Goal: Find specific page/section: Find specific page/section

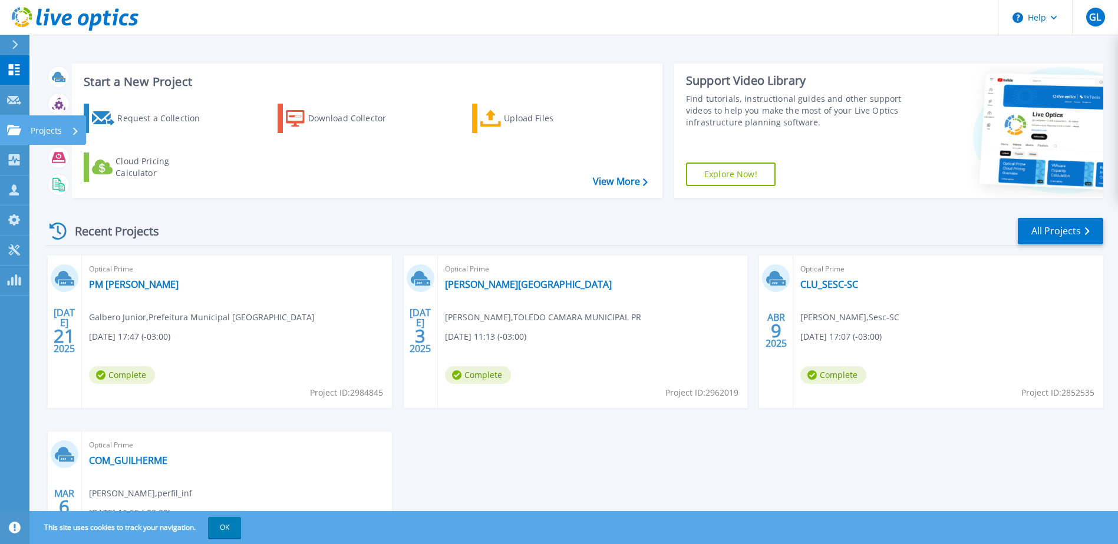
click at [50, 127] on p "Projects" at bounding box center [46, 130] width 31 height 31
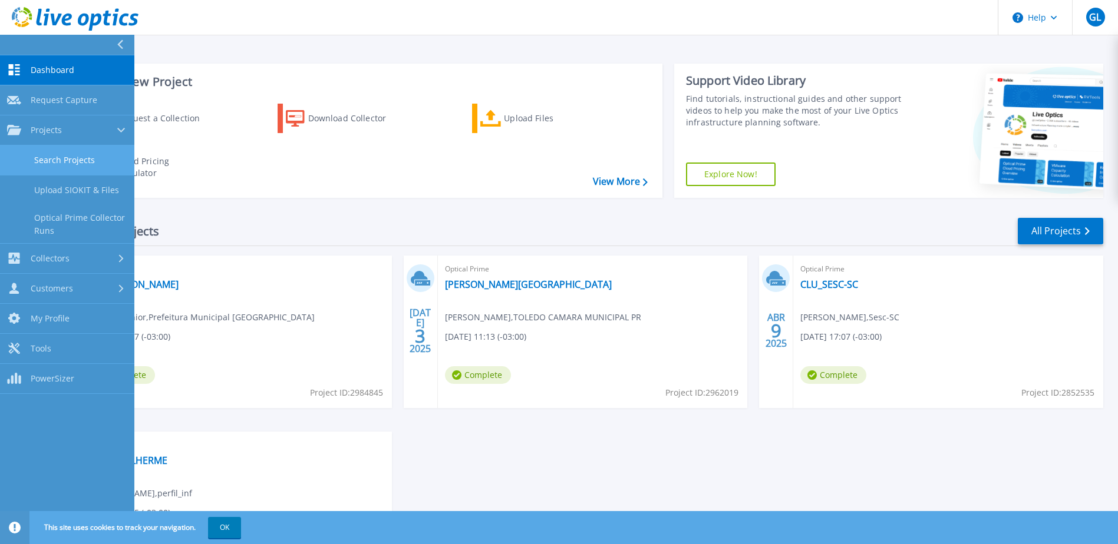
click at [85, 156] on link "Search Projects" at bounding box center [67, 161] width 134 height 30
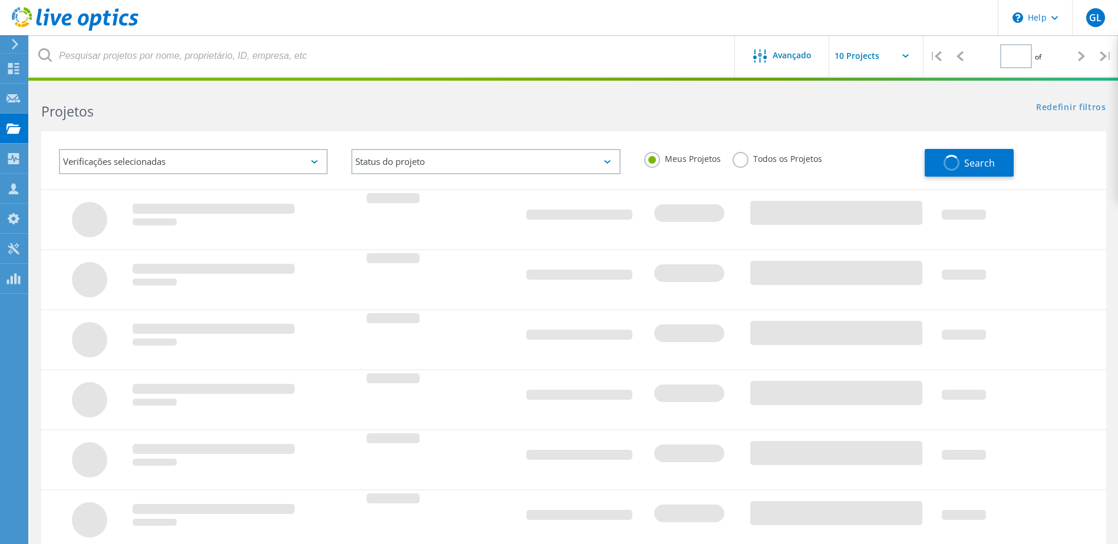
type input "1"
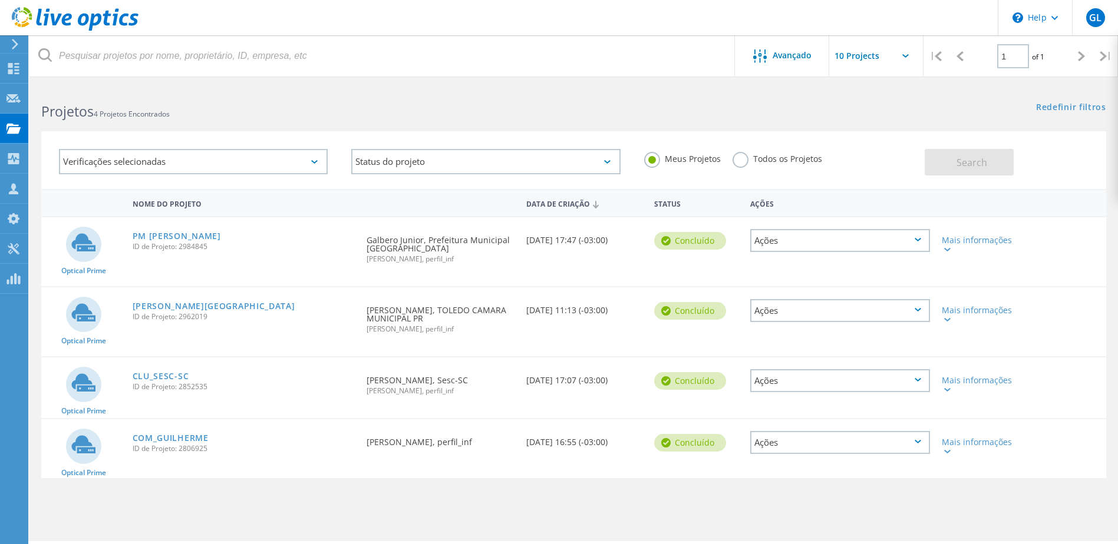
click at [786, 157] on label "Todos os Projetos" at bounding box center [777, 157] width 90 height 11
click at [0, 0] on input "Todos os Projetos" at bounding box center [0, 0] width 0 height 0
click at [953, 147] on div "Search" at bounding box center [1012, 156] width 176 height 38
click at [956, 167] on span "Search" at bounding box center [971, 162] width 31 height 13
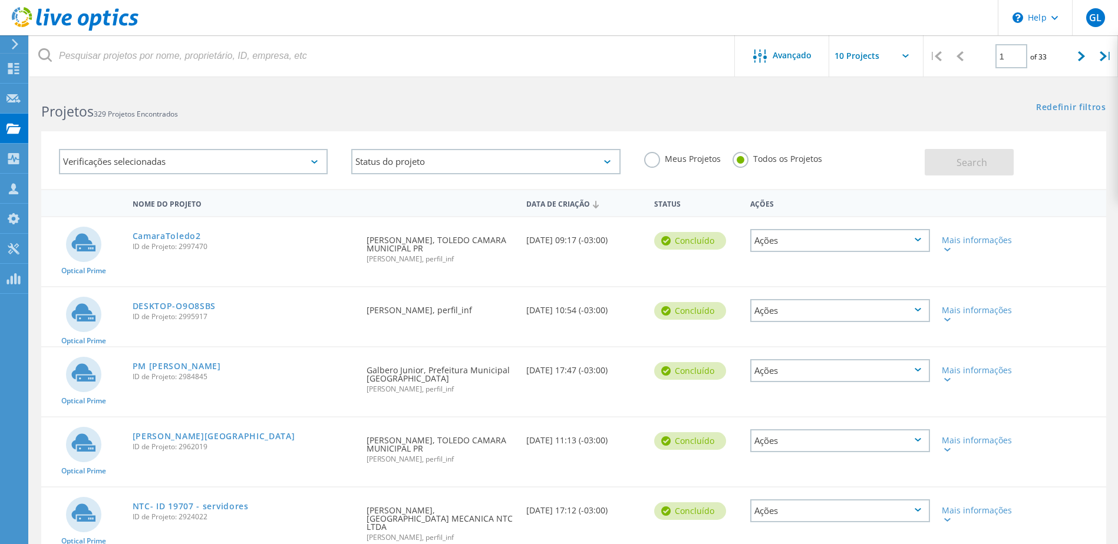
click at [278, 167] on div "Verificações selecionadas" at bounding box center [193, 161] width 269 height 25
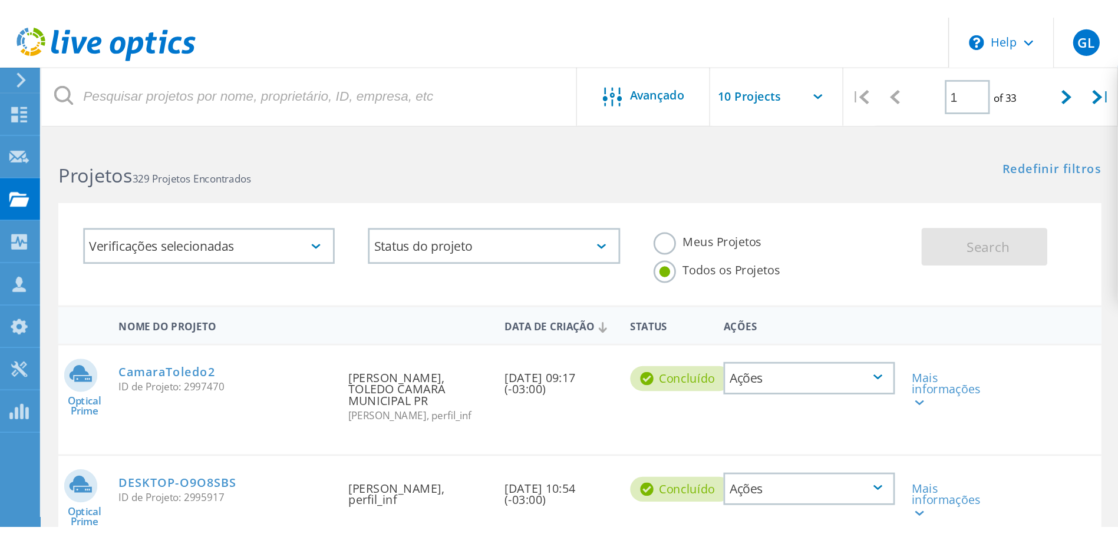
scroll to position [59, 0]
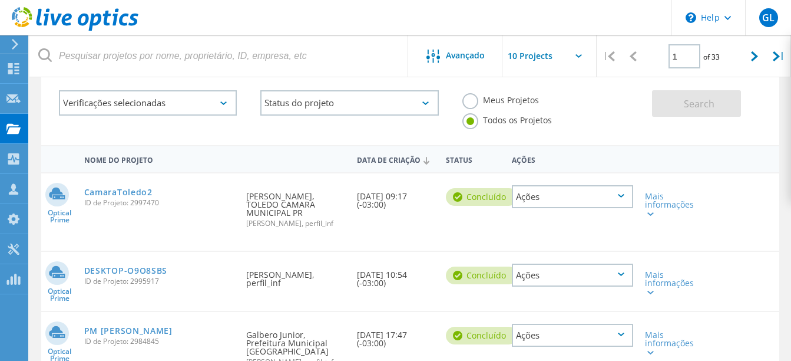
click at [193, 105] on div "Verificações selecionadas" at bounding box center [148, 102] width 178 height 25
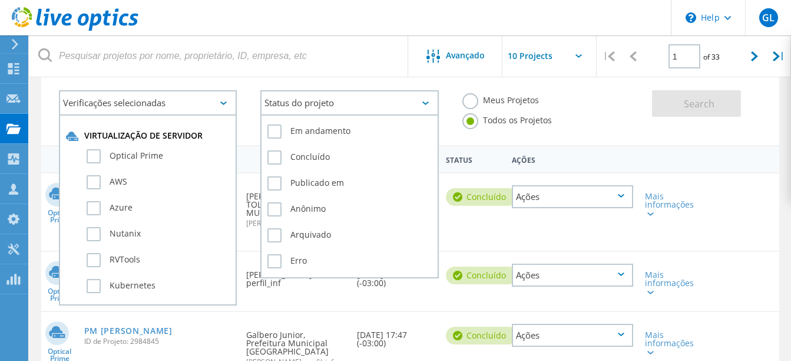
click at [299, 108] on div "Status do projeto" at bounding box center [349, 102] width 178 height 25
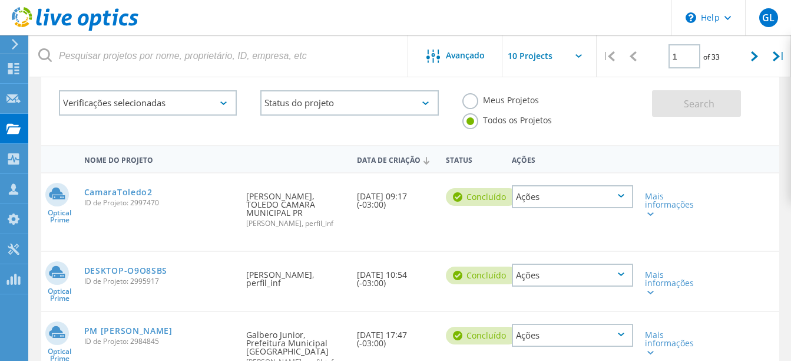
click at [301, 83] on div "Status do projeto Em andamento Concluído Publicado em Anônimo Arquivado Erro" at bounding box center [350, 102] width 202 height 49
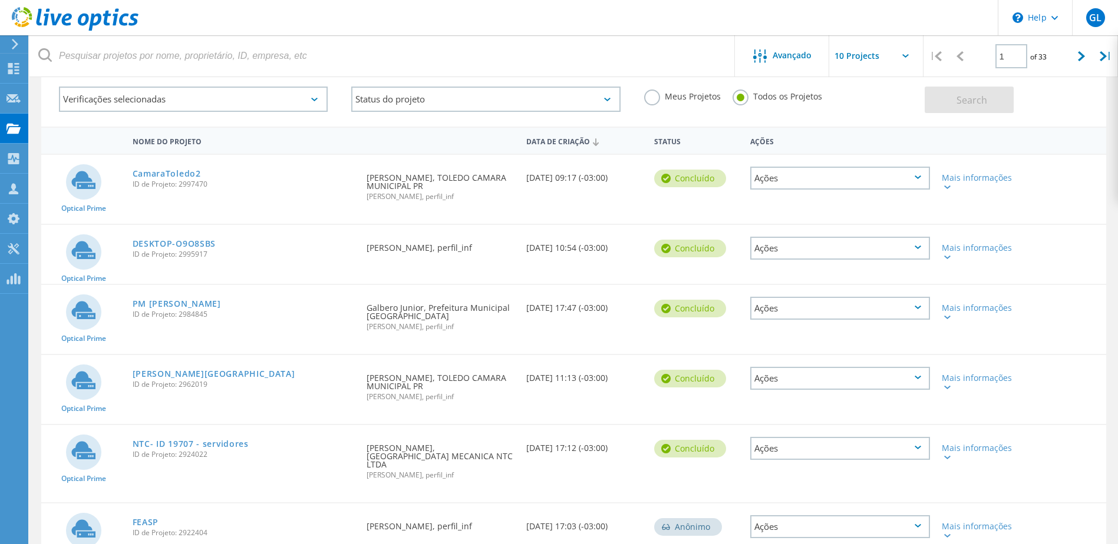
scroll to position [0, 0]
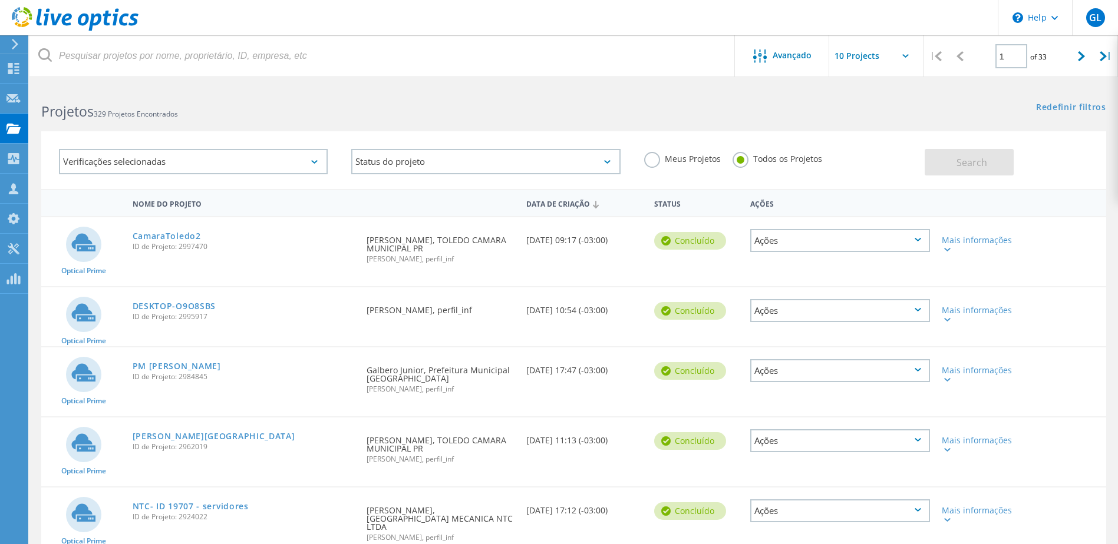
click at [202, 164] on div "Verificações selecionadas" at bounding box center [193, 161] width 269 height 25
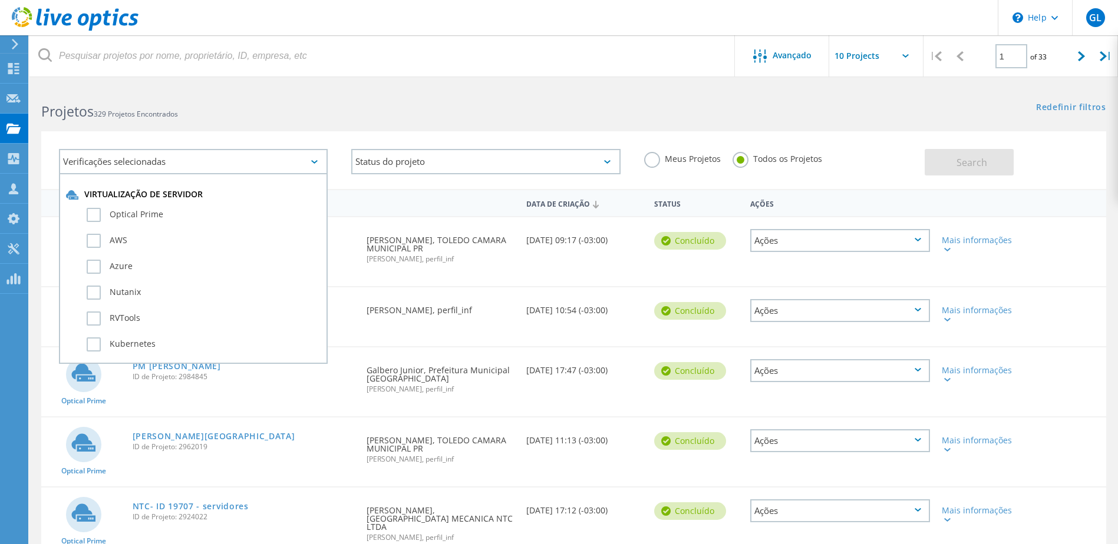
drag, startPoint x: 670, startPoint y: 136, endPoint x: 672, endPoint y: 130, distance: 6.2
click at [670, 135] on div "Verificações selecionadas Virtualização de servidor Optical Prime AWS Azure Nut…" at bounding box center [573, 160] width 1065 height 58
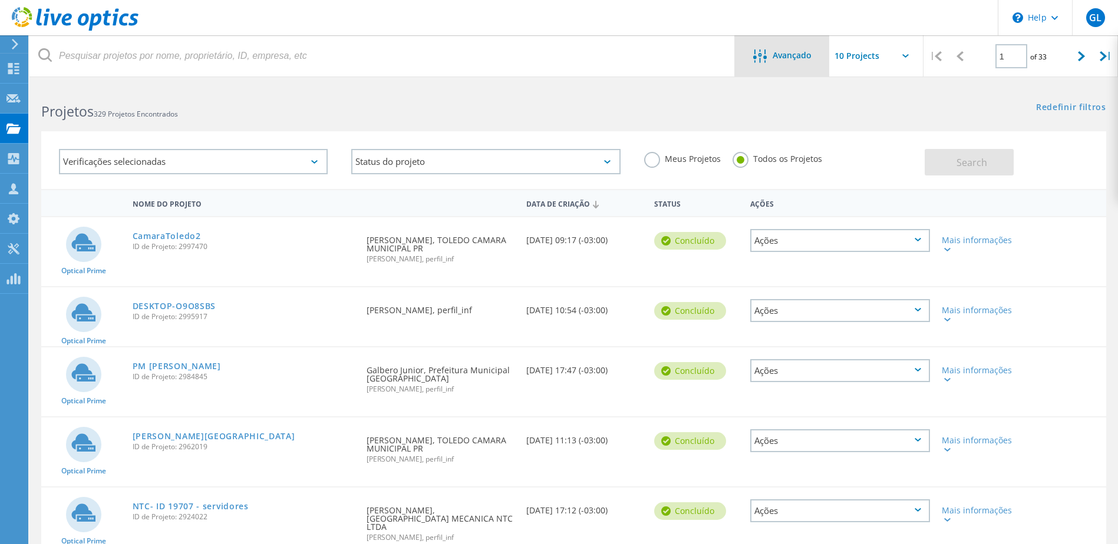
click at [778, 66] on div "Avançado" at bounding box center [782, 55] width 94 height 41
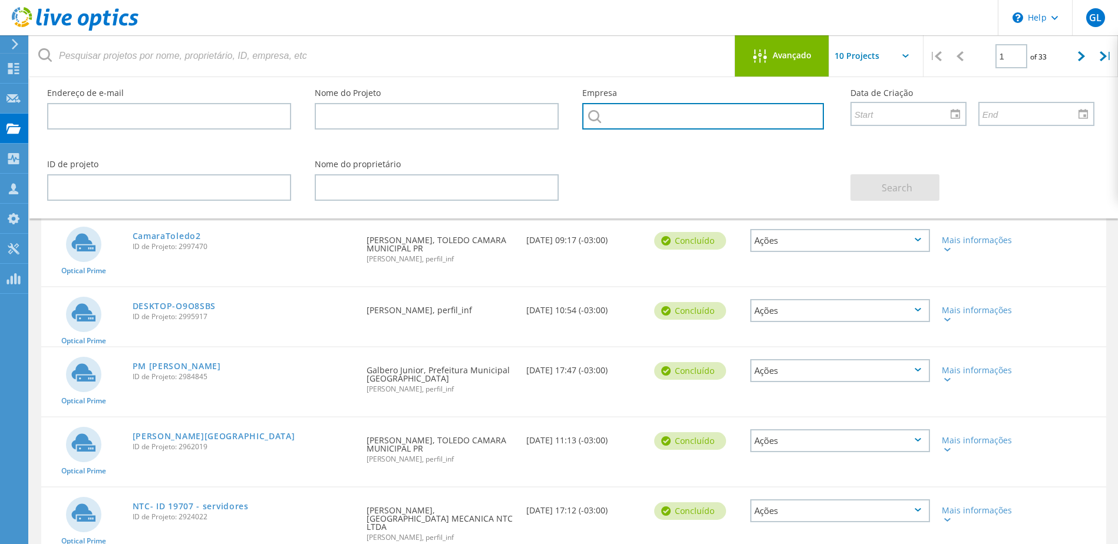
click at [655, 118] on input "text" at bounding box center [702, 116] width 241 height 27
type input "itapema"
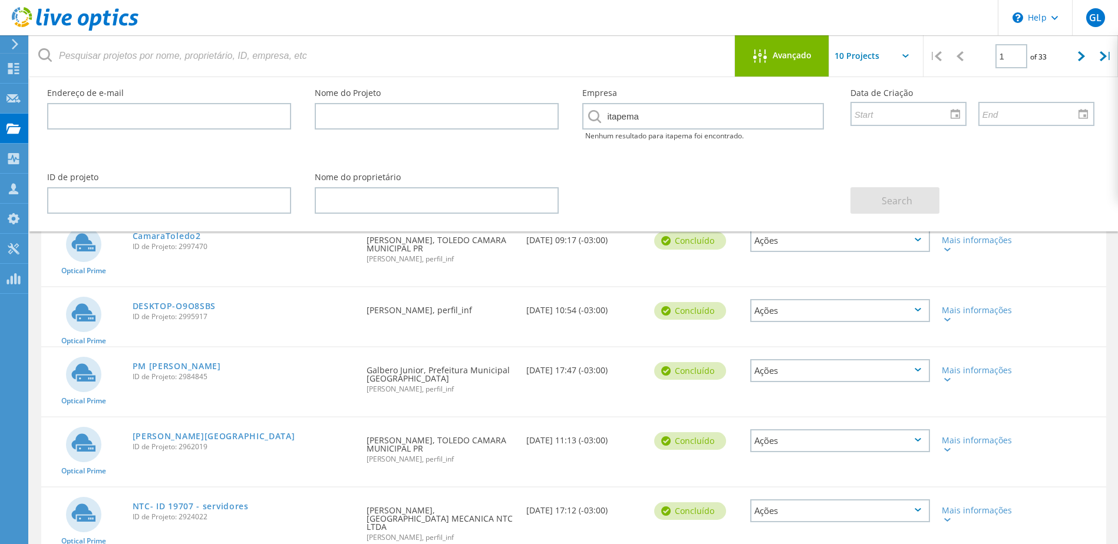
click at [1027, 246] on div "Optical Prime CamaraToledo2 ID de Projeto: 2997470 Solicitado por Jader Anschau…" at bounding box center [573, 251] width 1065 height 69
click at [797, 51] on span "Avançado" at bounding box center [791, 55] width 39 height 8
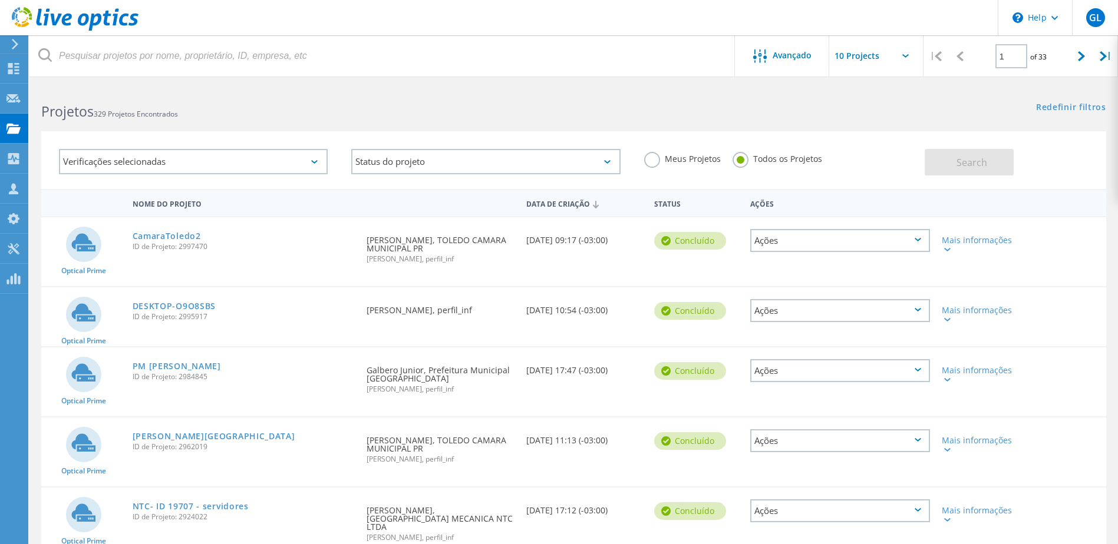
click at [853, 53] on input "text" at bounding box center [888, 55] width 118 height 41
click at [879, 144] on div "Show 40 Projects" at bounding box center [888, 145] width 117 height 19
type input "Show 40 Projects"
click at [745, 112] on div "Projetos 329 Projetos Encontrados Redefinir filtros Mostrar filtros" at bounding box center [573, 100] width 1088 height 31
click at [1075, 49] on div at bounding box center [1081, 56] width 24 height 42
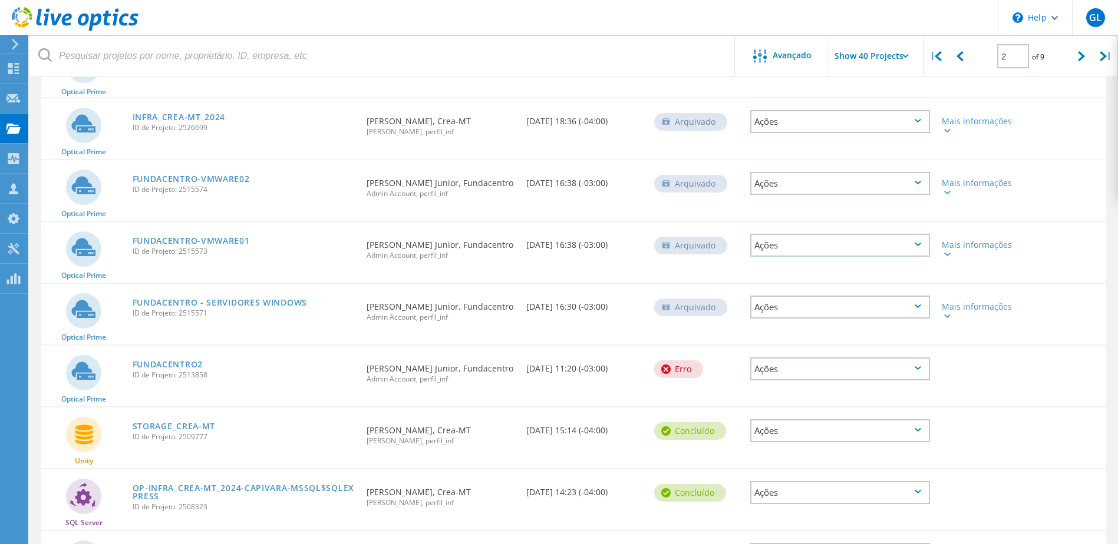
scroll to position [766, 0]
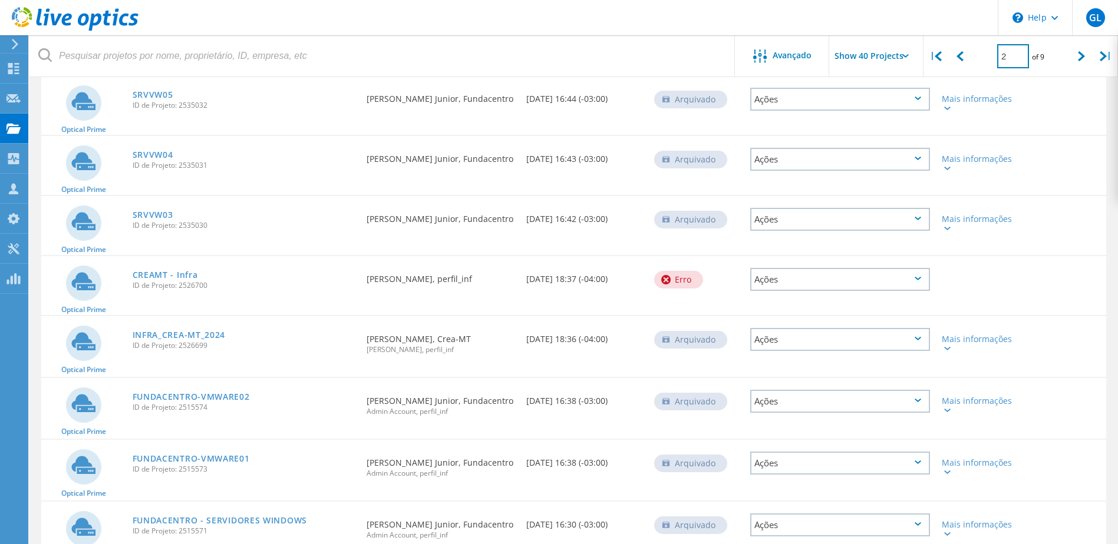
drag, startPoint x: 1020, startPoint y: 57, endPoint x: 995, endPoint y: 55, distance: 25.4
click at [995, 55] on div "2 of 9" at bounding box center [1020, 51] width 97 height 33
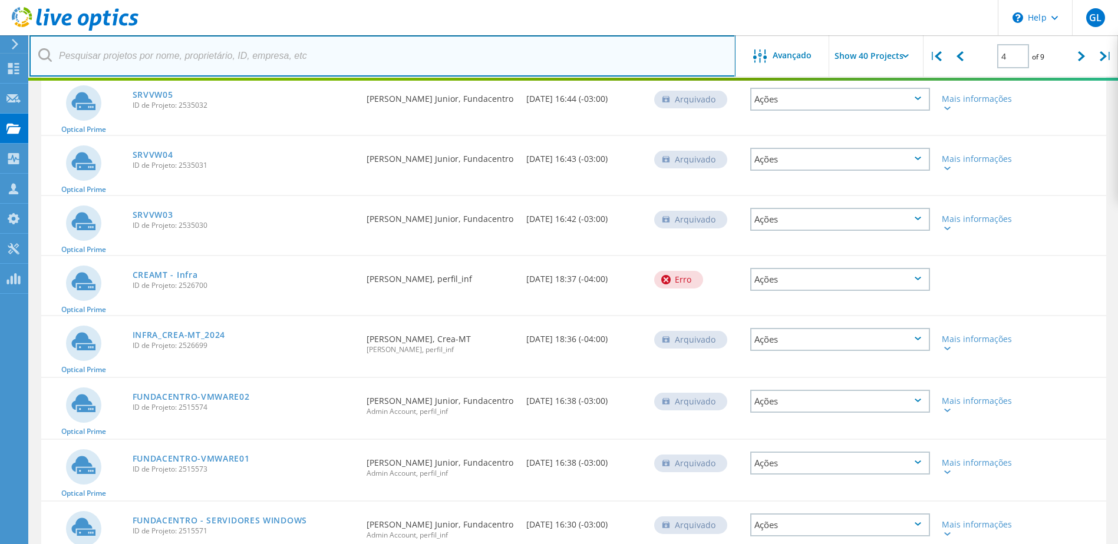
click at [692, 64] on input "text" at bounding box center [382, 55] width 706 height 41
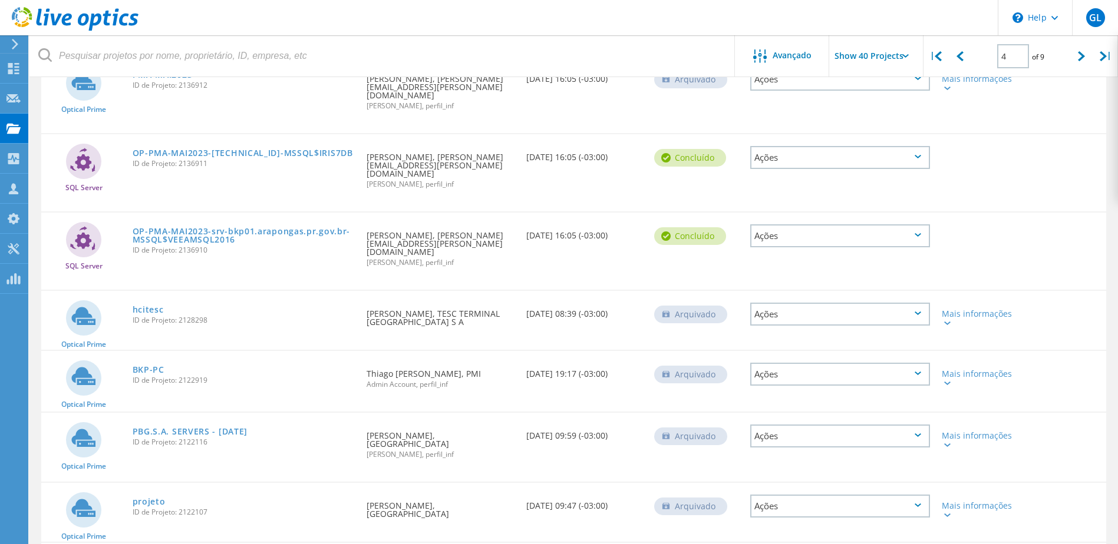
click at [988, 38] on div "4 of 9" at bounding box center [1020, 51] width 97 height 33
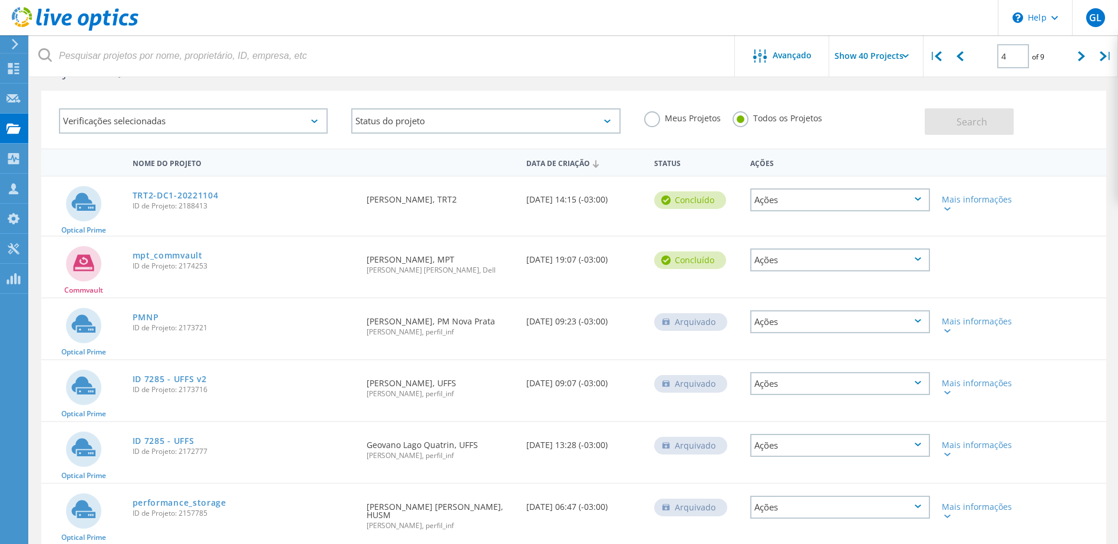
scroll to position [59, 0]
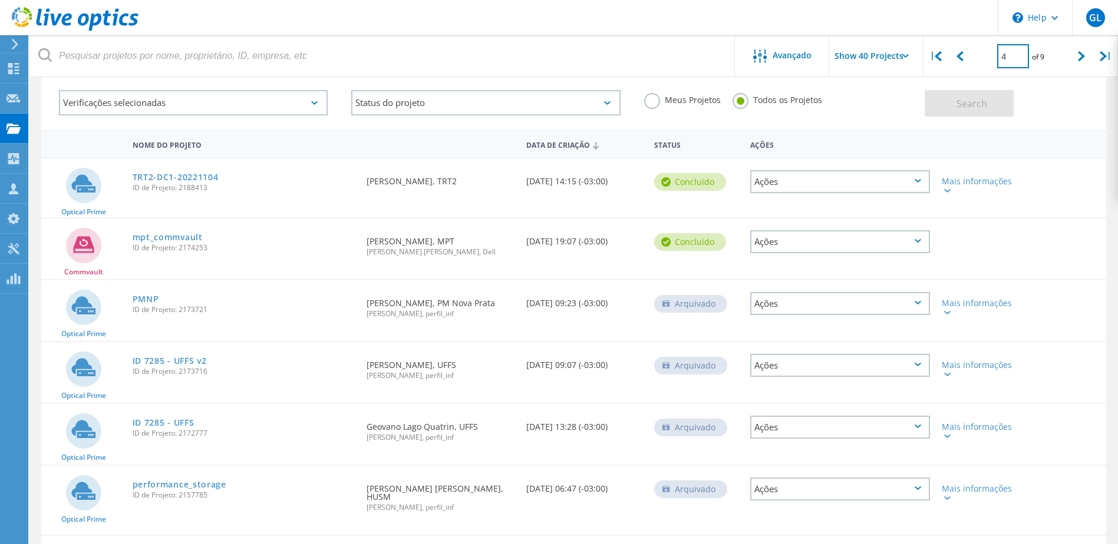
drag, startPoint x: 1009, startPoint y: 54, endPoint x: 997, endPoint y: 54, distance: 12.4
click at [997, 54] on input "4" at bounding box center [1013, 56] width 32 height 24
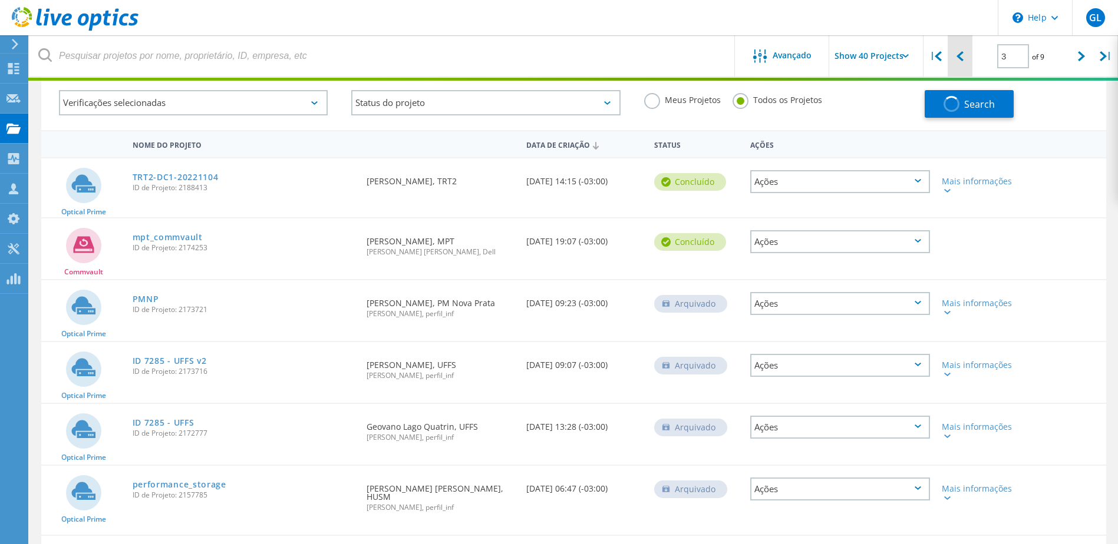
click at [958, 76] on div at bounding box center [959, 56] width 24 height 42
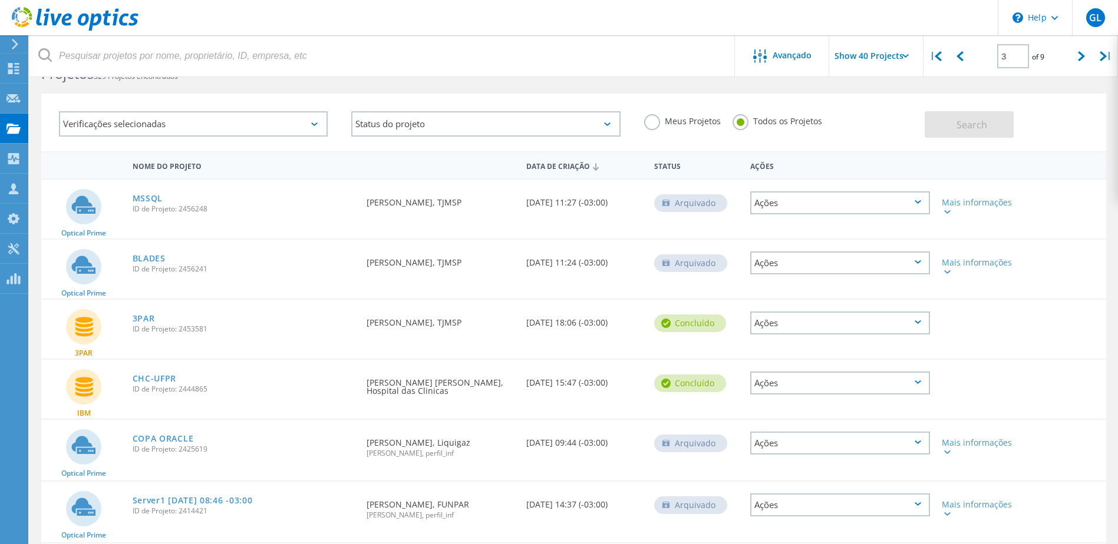
scroll to position [0, 0]
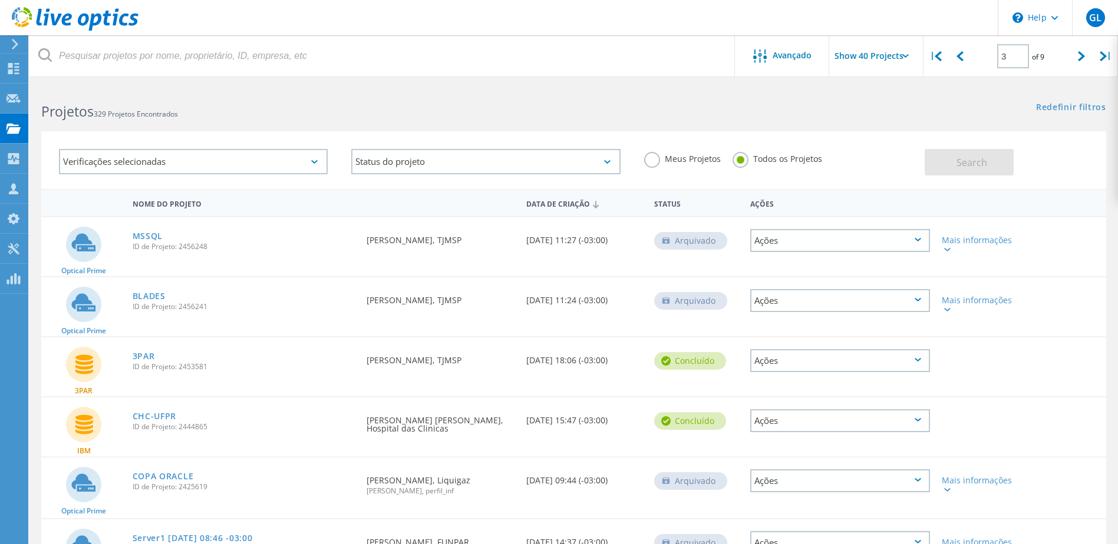
click at [573, 203] on div "Data de Criação" at bounding box center [584, 203] width 128 height 22
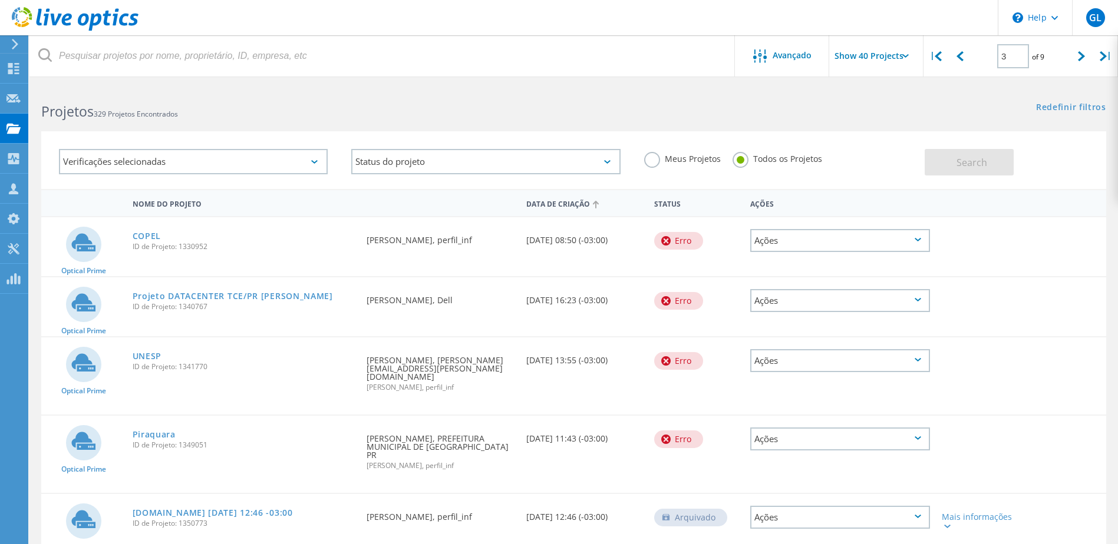
click at [575, 208] on div "Data de Criação" at bounding box center [584, 203] width 128 height 22
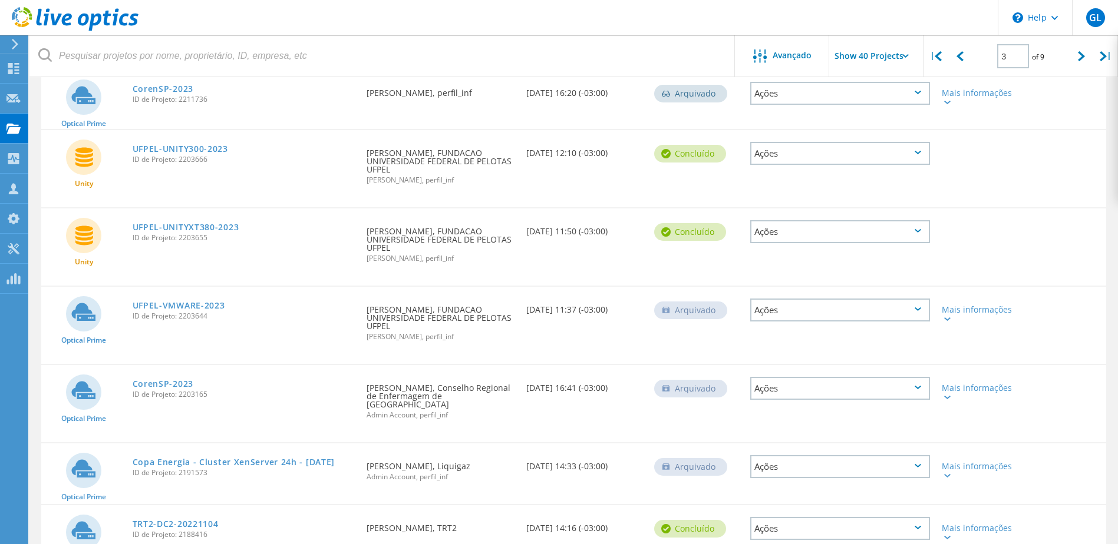
scroll to position [2331, 0]
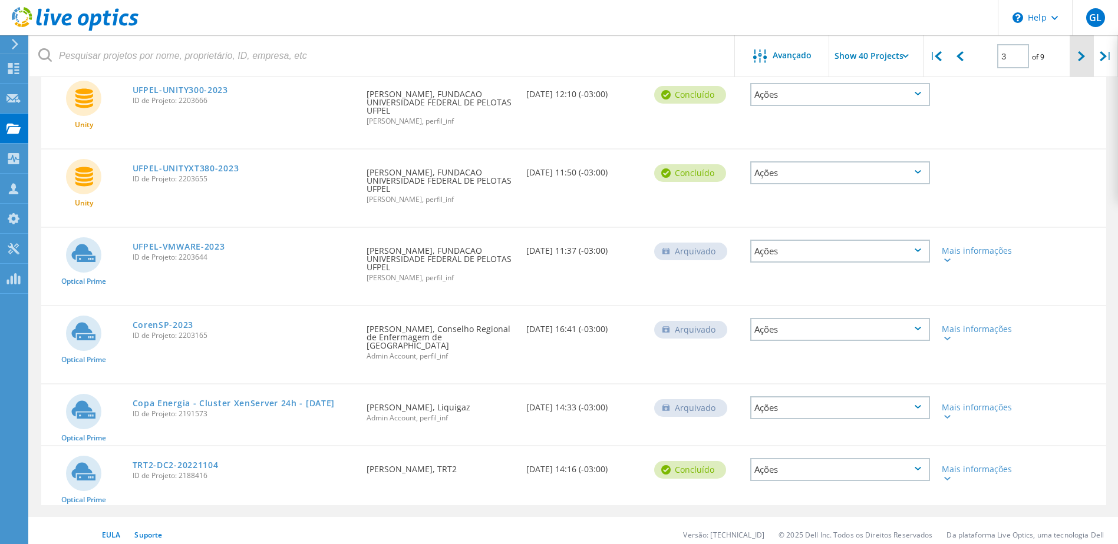
click at [1074, 57] on div at bounding box center [1081, 56] width 24 height 42
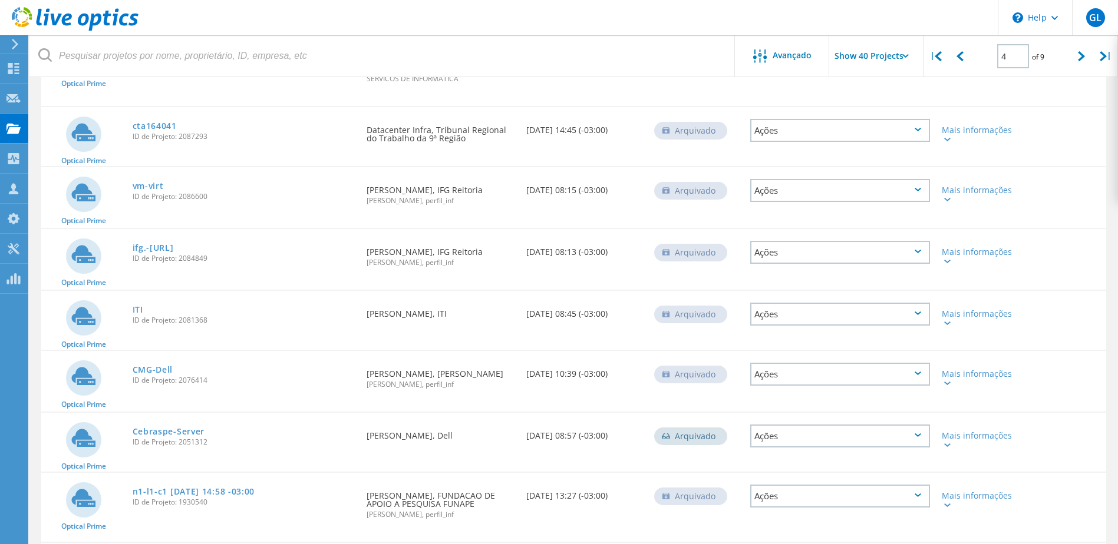
scroll to position [1885, 0]
drag, startPoint x: 699, startPoint y: 278, endPoint x: 682, endPoint y: 263, distance: 23.0
click at [682, 351] on div "Arquivado" at bounding box center [696, 373] width 96 height 44
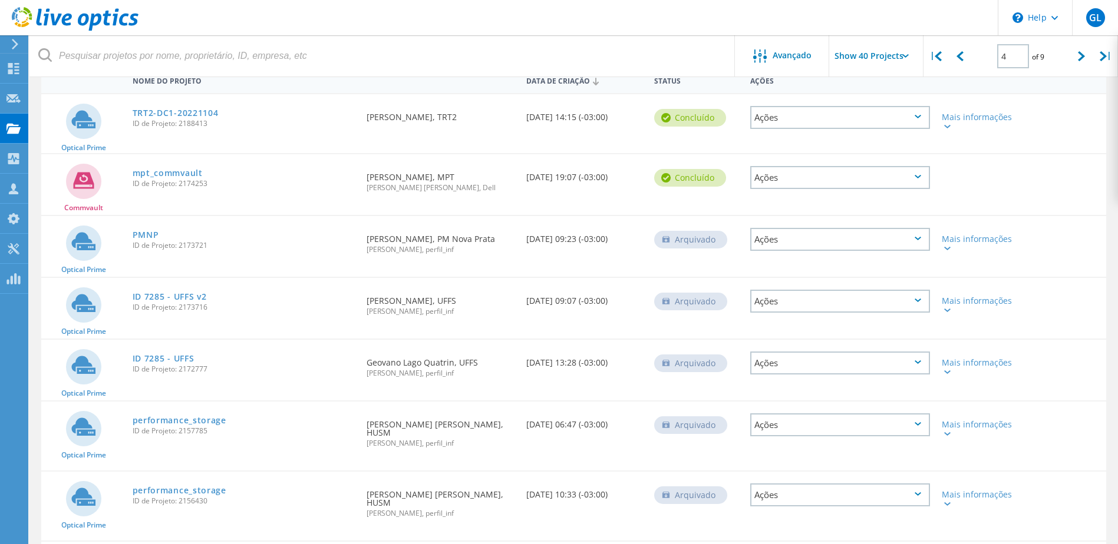
scroll to position [93, 0]
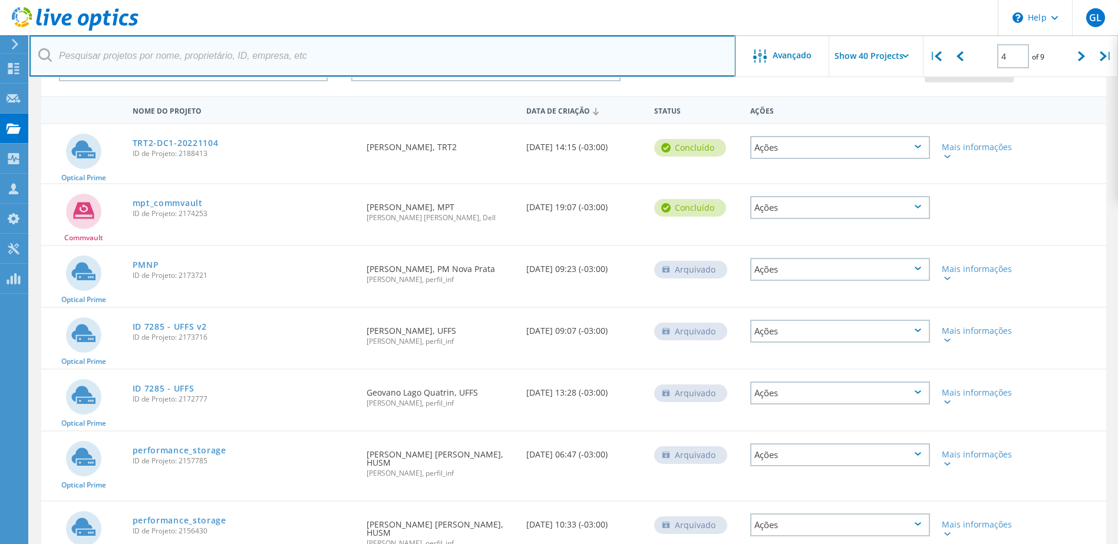
click at [646, 64] on input "text" at bounding box center [382, 55] width 706 height 41
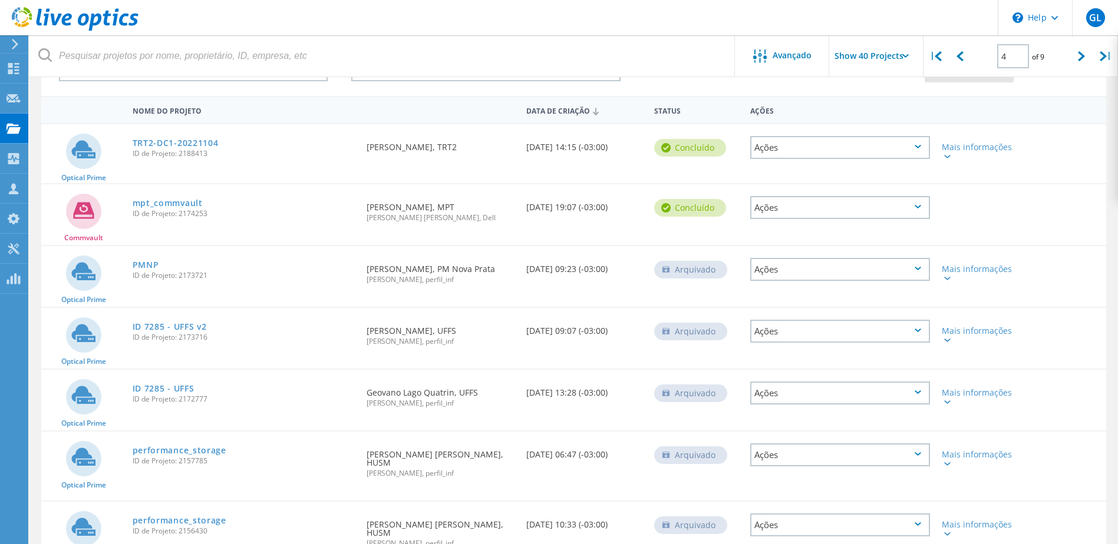
click at [1061, 95] on div "Verificações selecionadas Status do projeto Em andamento Concluído Publicado em…" at bounding box center [573, 67] width 1065 height 58
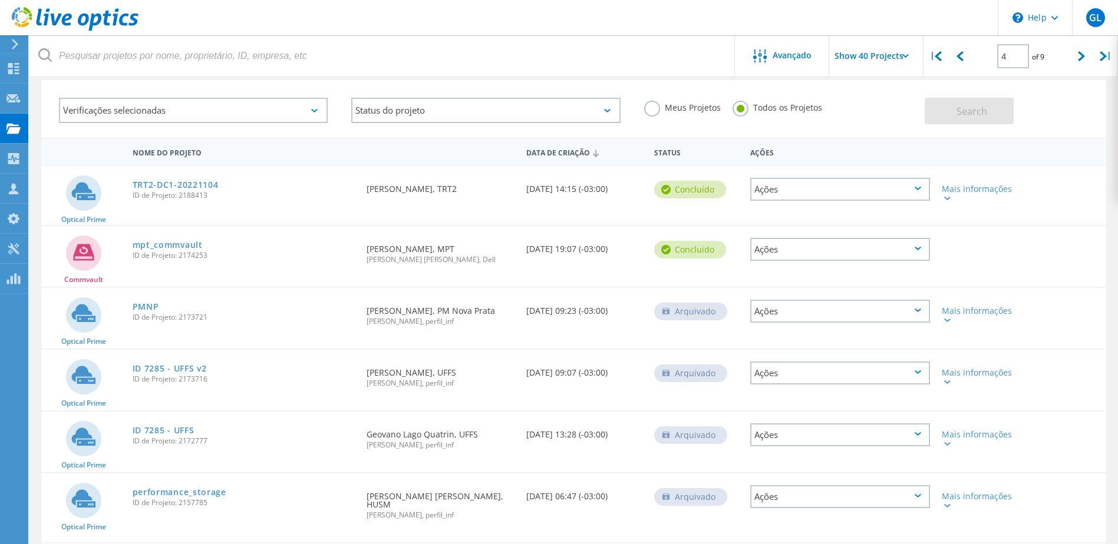
scroll to position [0, 0]
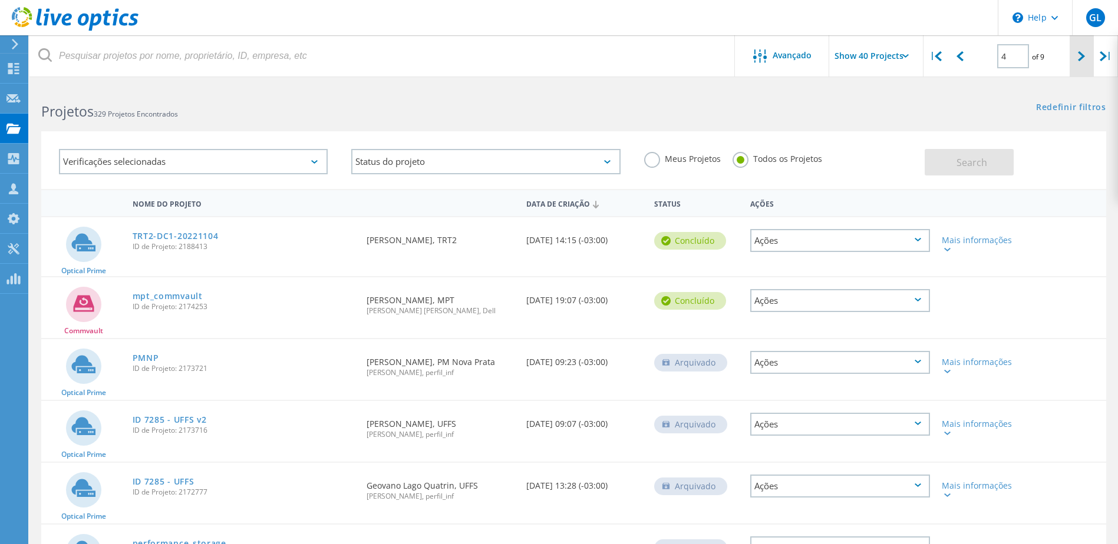
click at [1078, 56] on div at bounding box center [1081, 56] width 24 height 42
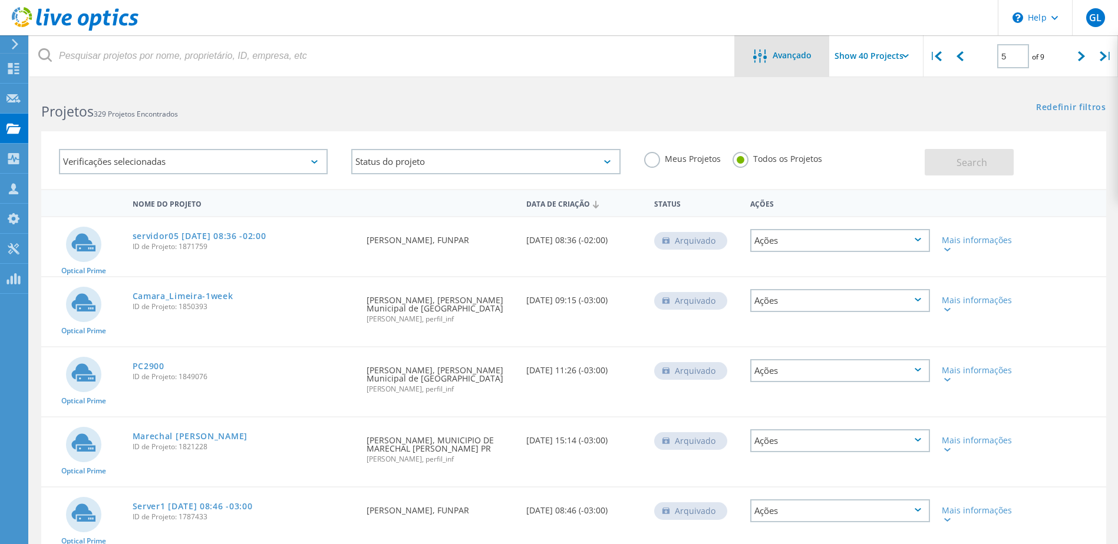
scroll to position [699, 0]
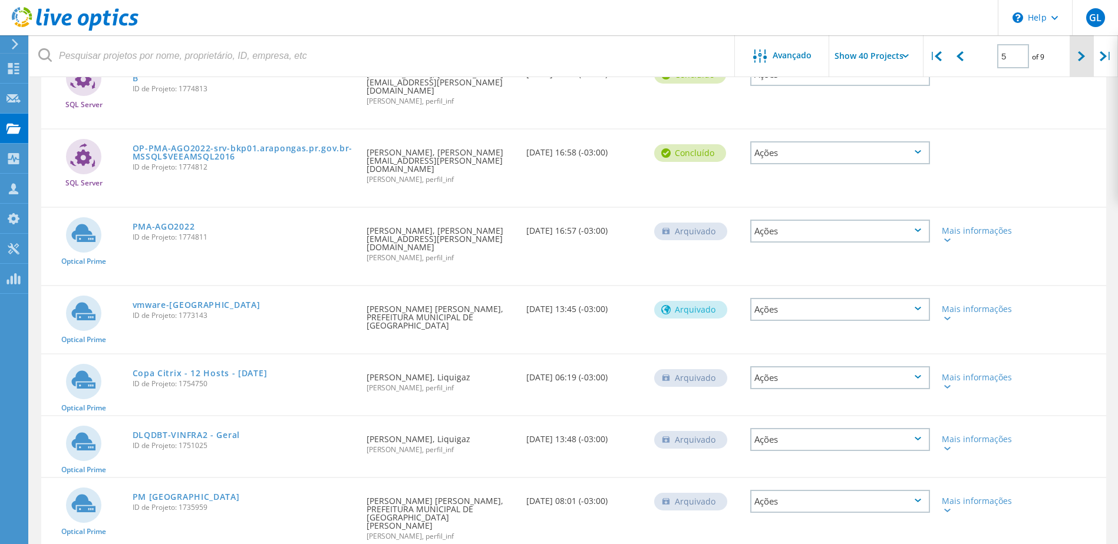
click at [1085, 49] on div at bounding box center [1081, 56] width 24 height 42
type input "6"
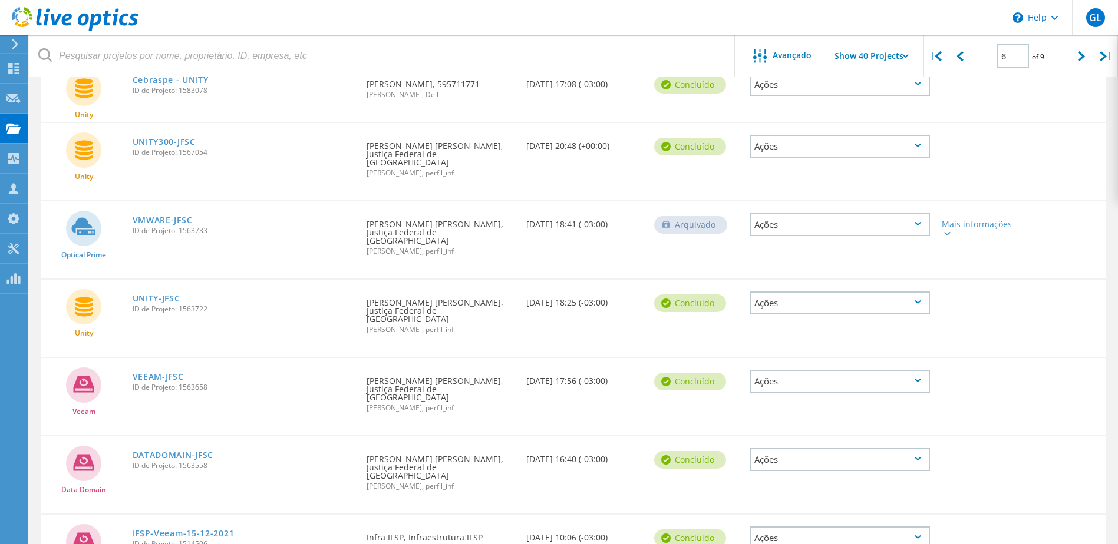
scroll to position [2080, 0]
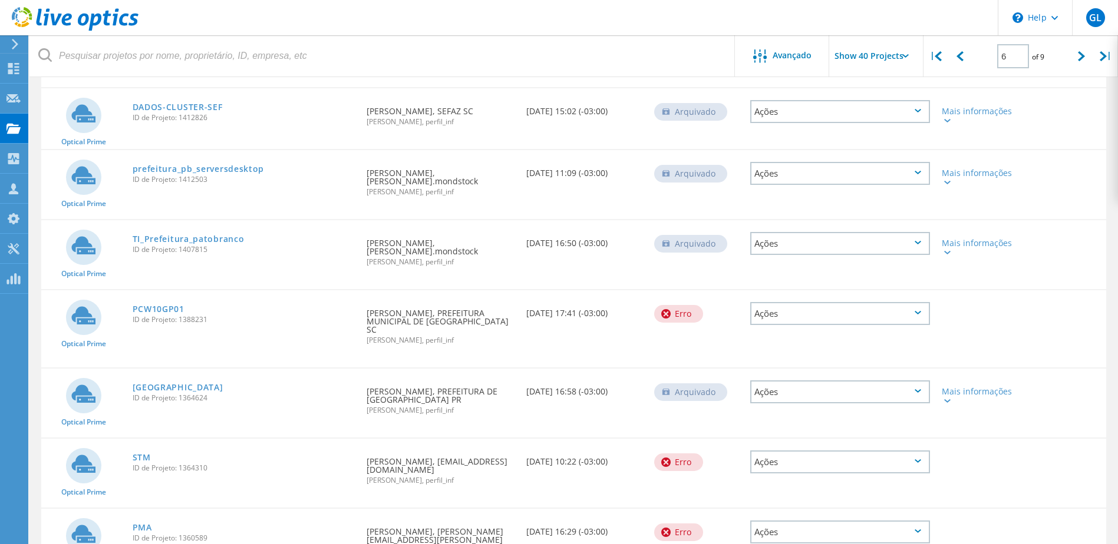
drag, startPoint x: 368, startPoint y: 266, endPoint x: 455, endPoint y: 280, distance: 88.8
click at [455, 290] on div "Solicitado por Raphael Kuhnen, PREFEITURA MUNICIPAL DE ITAPEMA SC Juliano Mafal…" at bounding box center [441, 322] width 160 height 65
click at [143, 290] on div "PCW10GP01 ID de Projeto: 1388231" at bounding box center [244, 312] width 234 height 45
click at [151, 305] on link "PCW10GP01" at bounding box center [159, 309] width 52 height 8
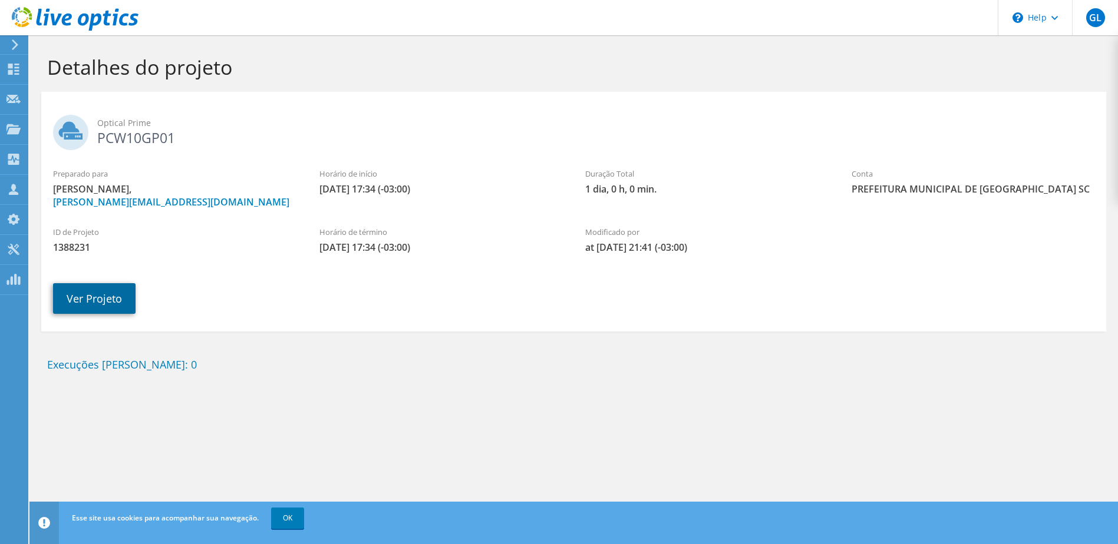
click at [92, 300] on link "Ver Projeto" at bounding box center [94, 298] width 82 height 31
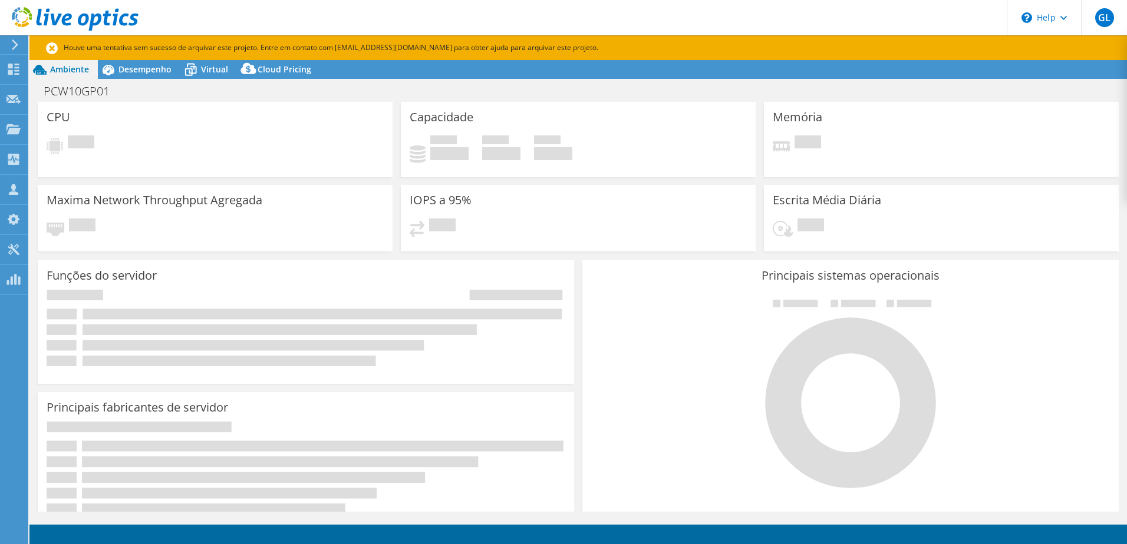
select select "USD"
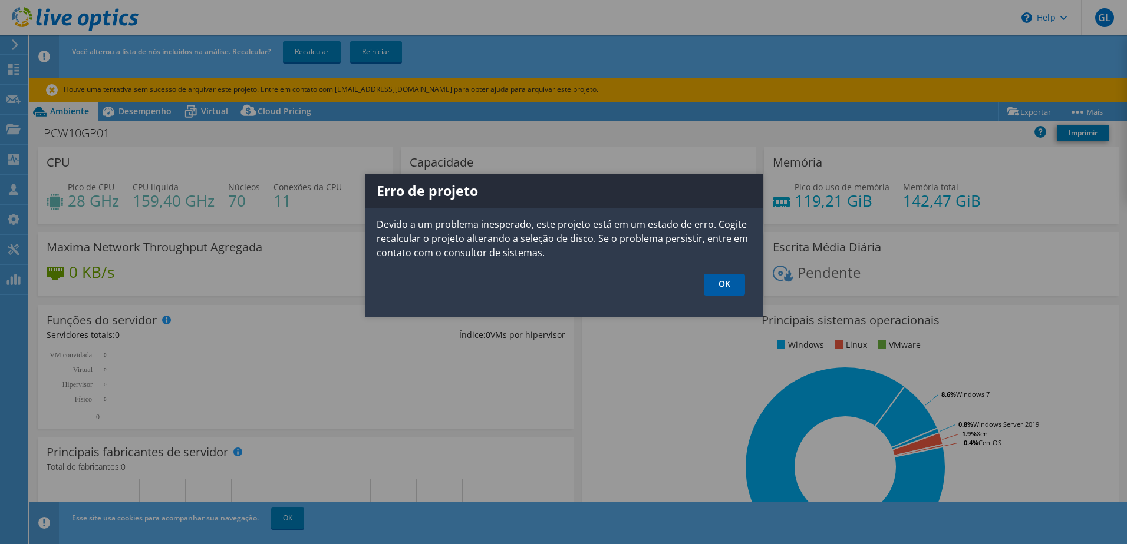
click at [724, 285] on link "OK" at bounding box center [723, 285] width 41 height 22
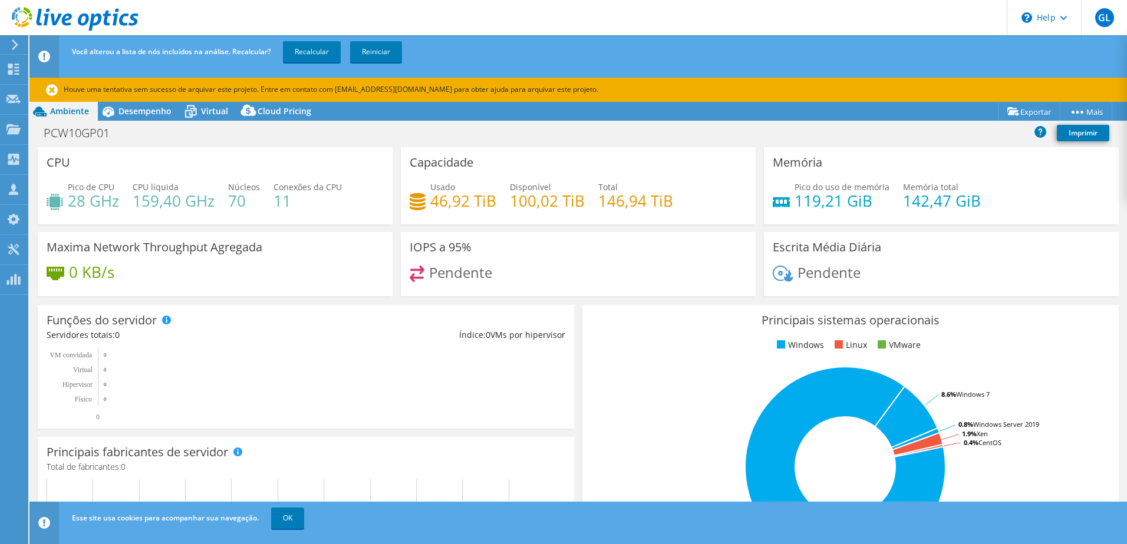
click at [154, 124] on div "PCW10GP01 Imprimir" at bounding box center [577, 133] width 1097 height 22
click at [152, 117] on div "Desempenho" at bounding box center [139, 111] width 82 height 19
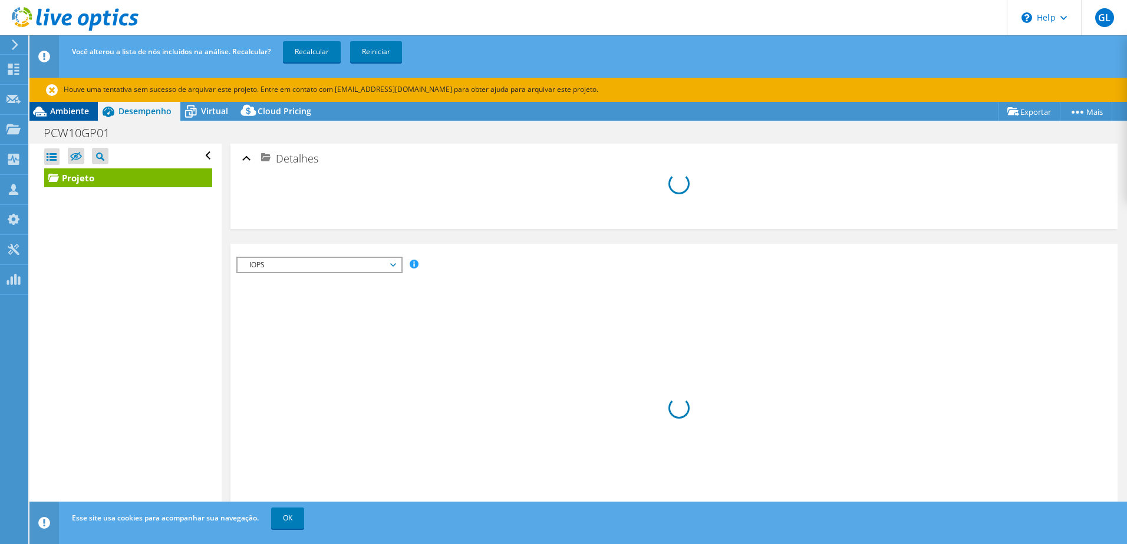
click at [84, 105] on span "Ambiente" at bounding box center [69, 110] width 39 height 11
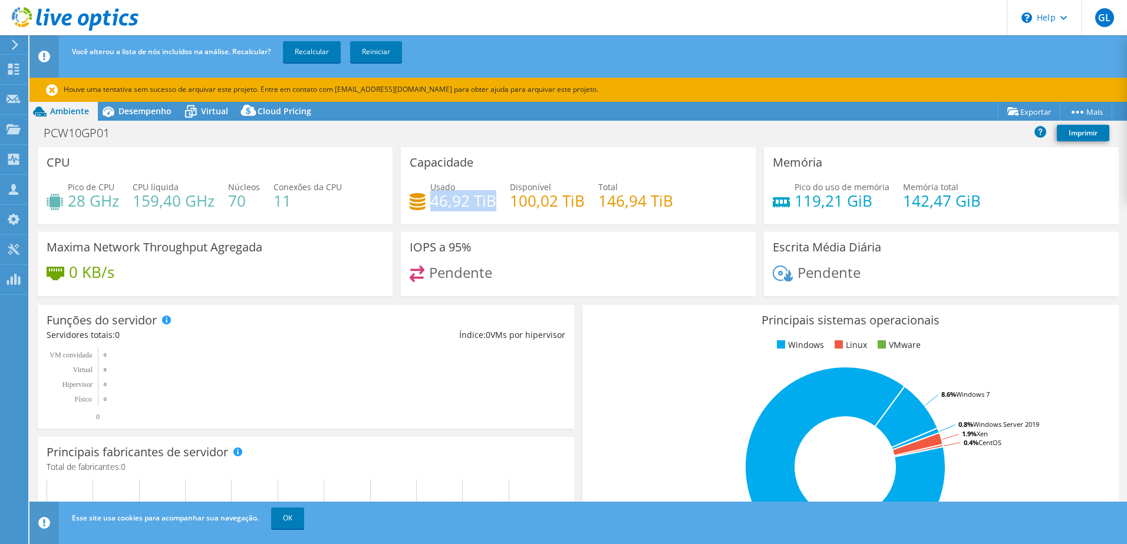
drag, startPoint x: 431, startPoint y: 198, endPoint x: 488, endPoint y: 198, distance: 57.2
click at [488, 198] on h4 "46,92 TiB" at bounding box center [463, 200] width 66 height 13
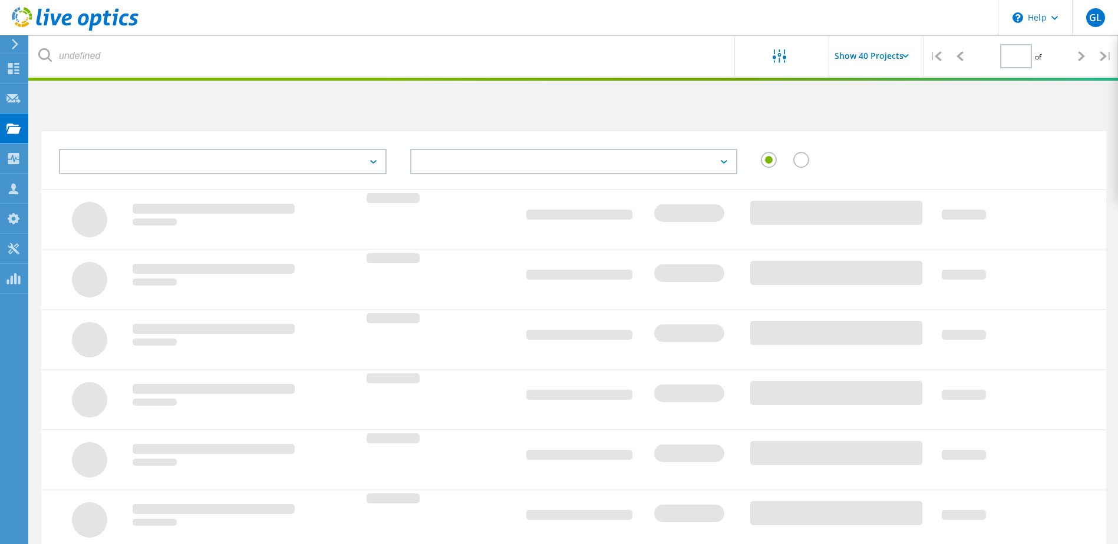
type input "1"
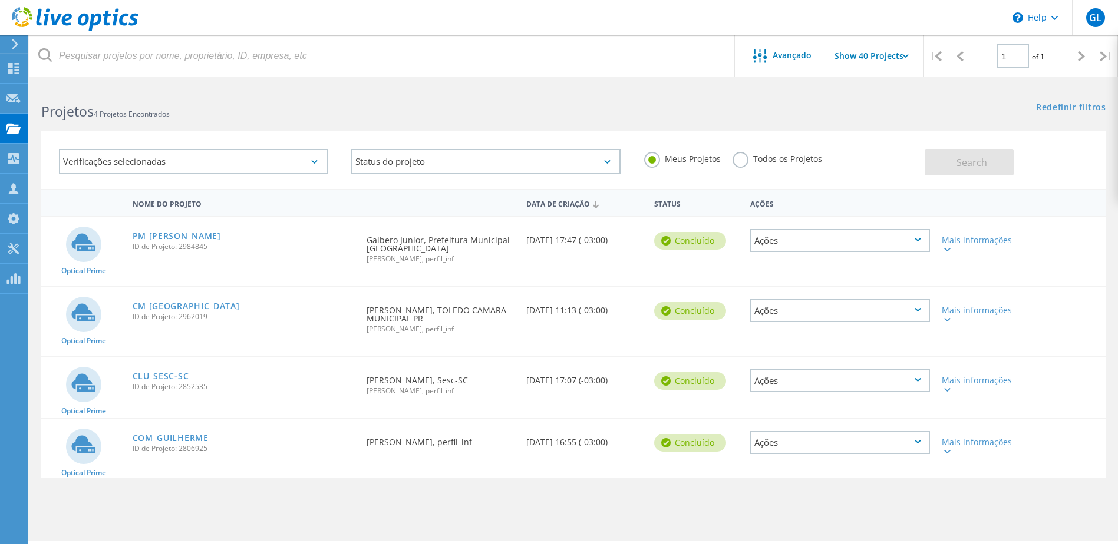
click at [737, 156] on label "Todos os Projetos" at bounding box center [777, 157] width 90 height 11
click at [0, 0] on input "Todos os Projetos" at bounding box center [0, 0] width 0 height 0
click at [954, 163] on button "Search" at bounding box center [968, 162] width 89 height 27
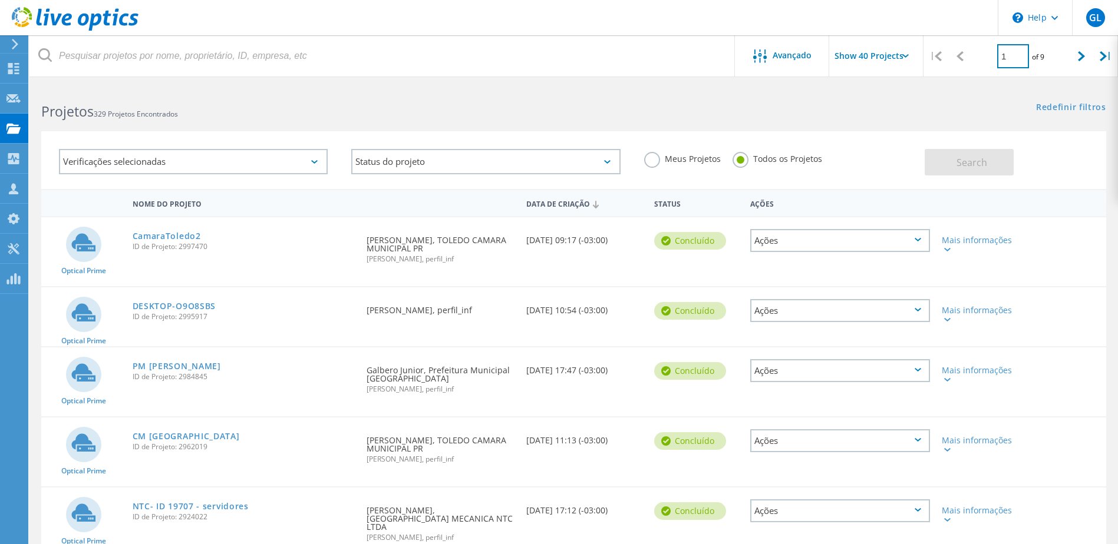
drag, startPoint x: 1006, startPoint y: 52, endPoint x: 998, endPoint y: 54, distance: 8.3
click at [998, 54] on input "1" at bounding box center [1013, 56] width 32 height 24
click at [1008, 54] on input "1" at bounding box center [1013, 56] width 32 height 24
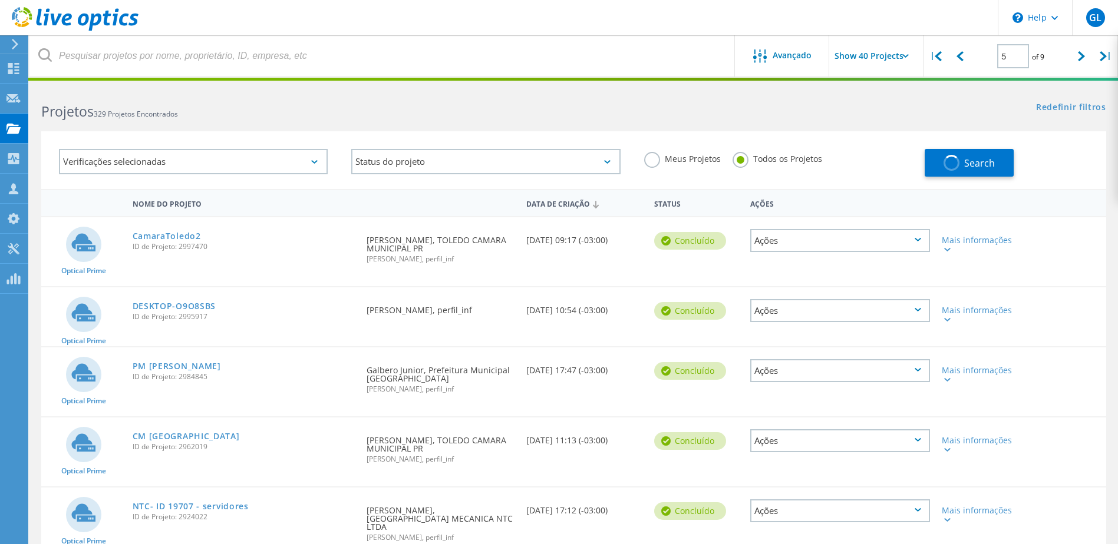
click at [956, 101] on div "Redefinir filtros Mostrar filtros" at bounding box center [845, 96] width 544 height 22
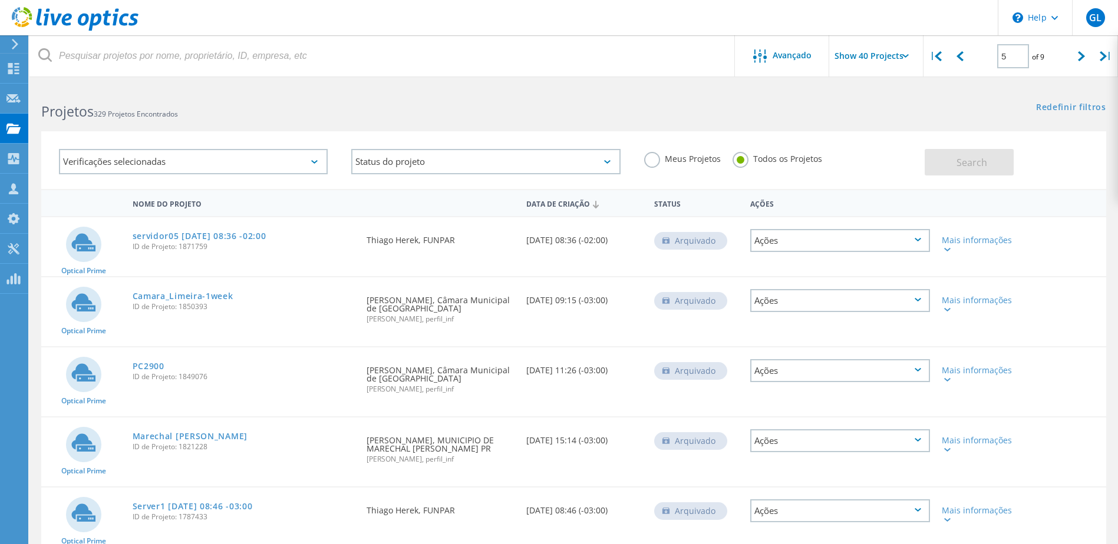
click at [877, 136] on div "Verificações selecionadas Status do projeto Em andamento Concluído Publicado em…" at bounding box center [573, 160] width 1065 height 58
click at [1008, 124] on div "Verificações selecionadas Status do projeto Em andamento Concluído Publicado em…" at bounding box center [573, 153] width 1088 height 72
click at [1085, 51] on div at bounding box center [1081, 56] width 24 height 42
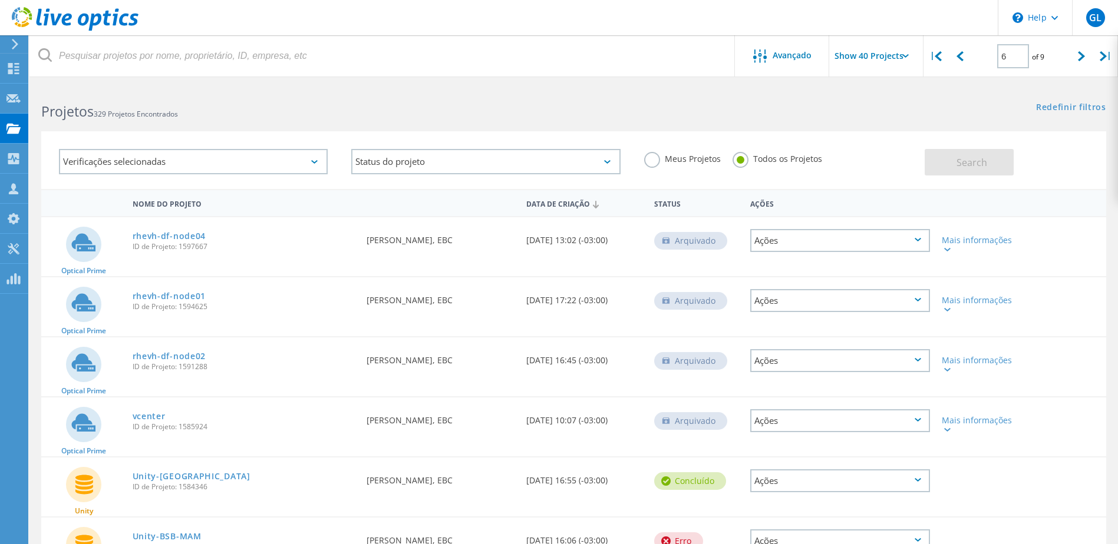
scroll to position [2080, 0]
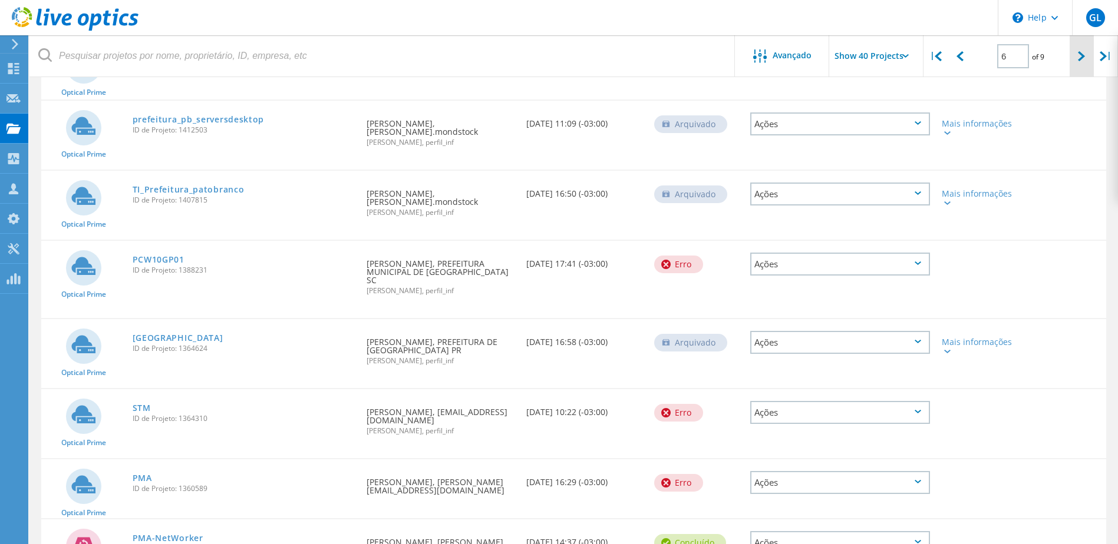
click at [1075, 52] on div at bounding box center [1081, 56] width 24 height 42
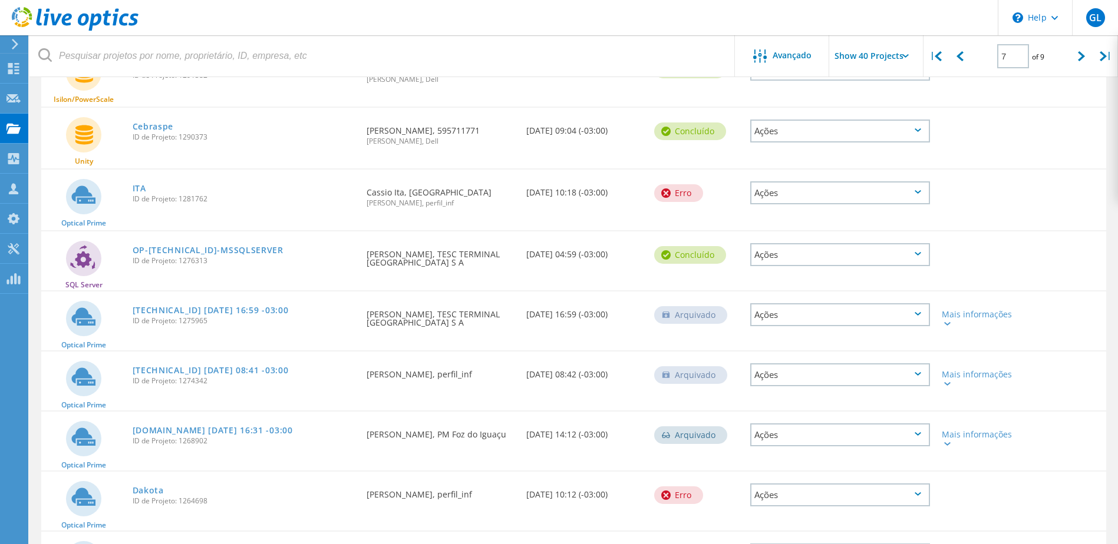
scroll to position [1885, 0]
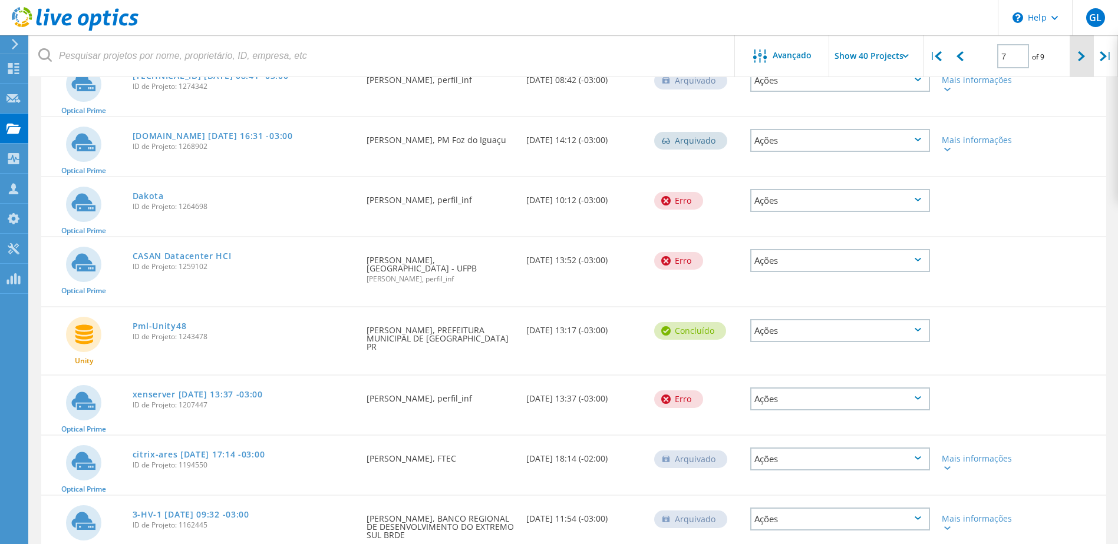
click at [1074, 52] on div at bounding box center [1081, 56] width 24 height 42
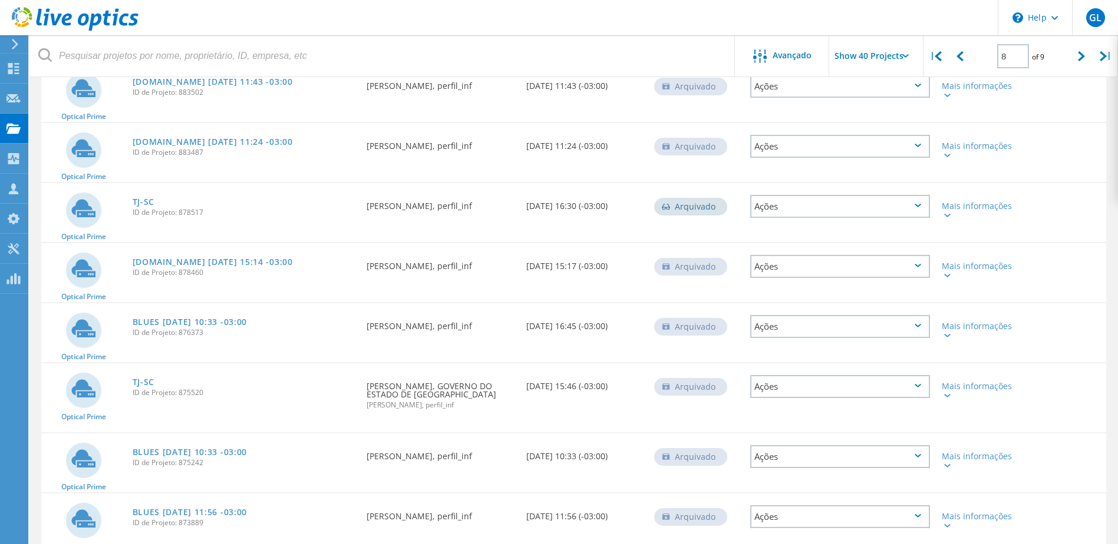
click at [511, 26] on header "\n Help Explore Helpful Articles Contact Support GL Membro da equipe parceira d…" at bounding box center [559, 17] width 1118 height 35
click at [1104, 95] on div "Optical Prime corvus.uffs.edu.br 2019-08-13 11:43 -03:00 ID de Projeto: 883502 …" at bounding box center [573, 92] width 1065 height 59
click at [1103, 62] on div "|" at bounding box center [1106, 56] width 24 height 42
type input "9"
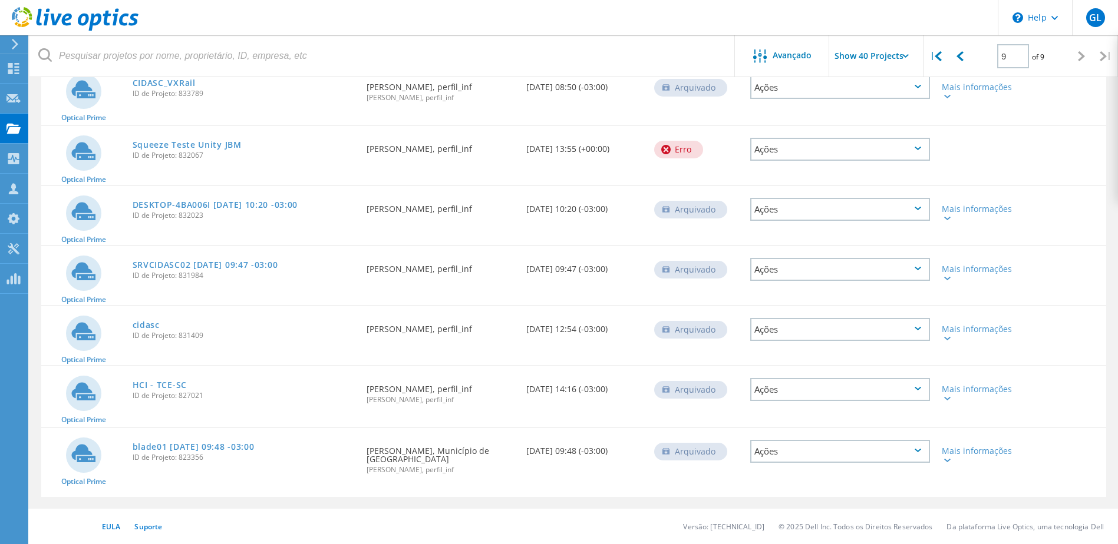
scroll to position [273, 0]
click at [1104, 92] on div "Optical Prime CIDASC_VXRail ID de Projeto: 833789 Solicitado por Felipe Medeiro…" at bounding box center [573, 94] width 1065 height 61
click at [1111, 100] on div "Nome do Projeto Data de Criação Status Ações CLARiiON/VNX BISTEK 1909 ID de Pro…" at bounding box center [573, 212] width 1088 height 593
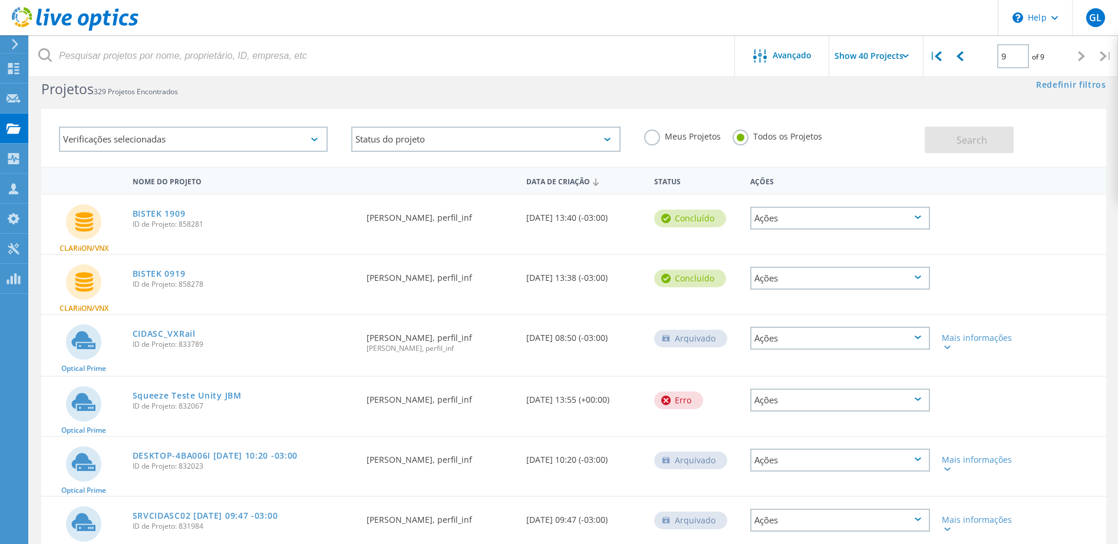
scroll to position [0, 0]
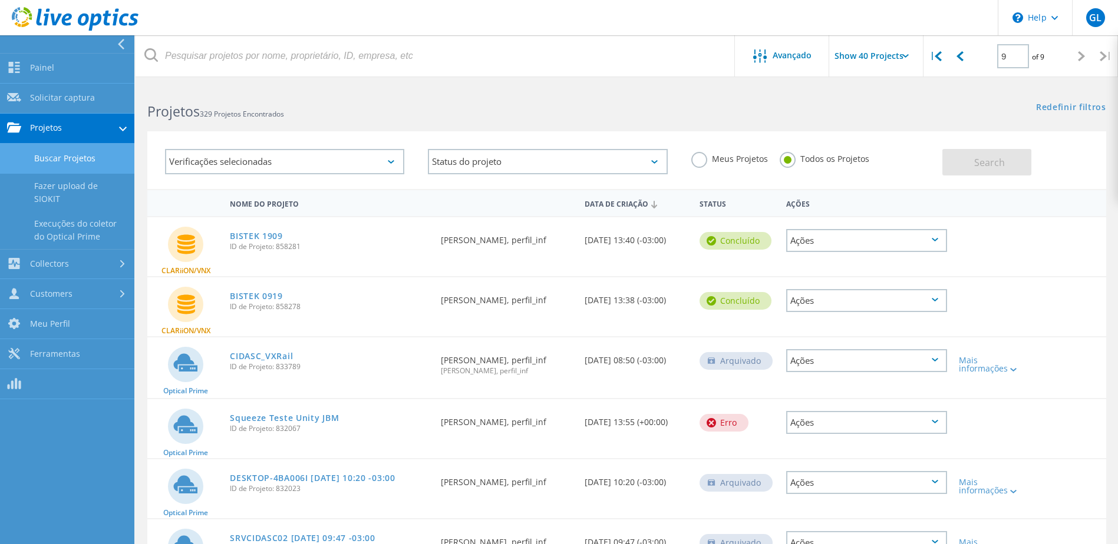
click at [57, 155] on link "Buscar Projetos" at bounding box center [67, 159] width 134 height 30
drag, startPoint x: 1008, startPoint y: 55, endPoint x: 989, endPoint y: 57, distance: 18.3
click at [989, 57] on div "9 of 9" at bounding box center [1020, 51] width 97 height 33
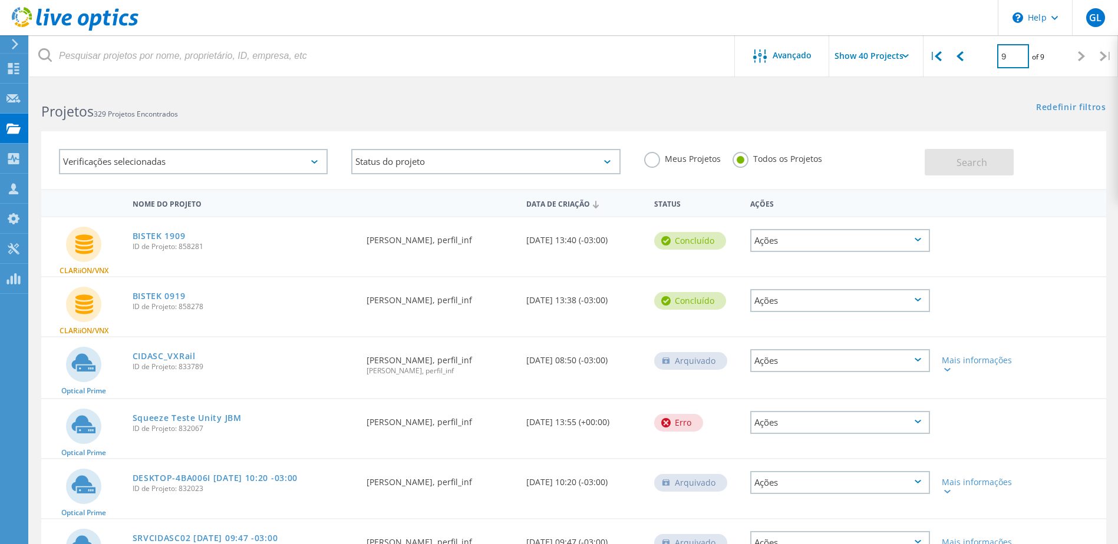
click at [1013, 55] on input "9" at bounding box center [1013, 56] width 32 height 24
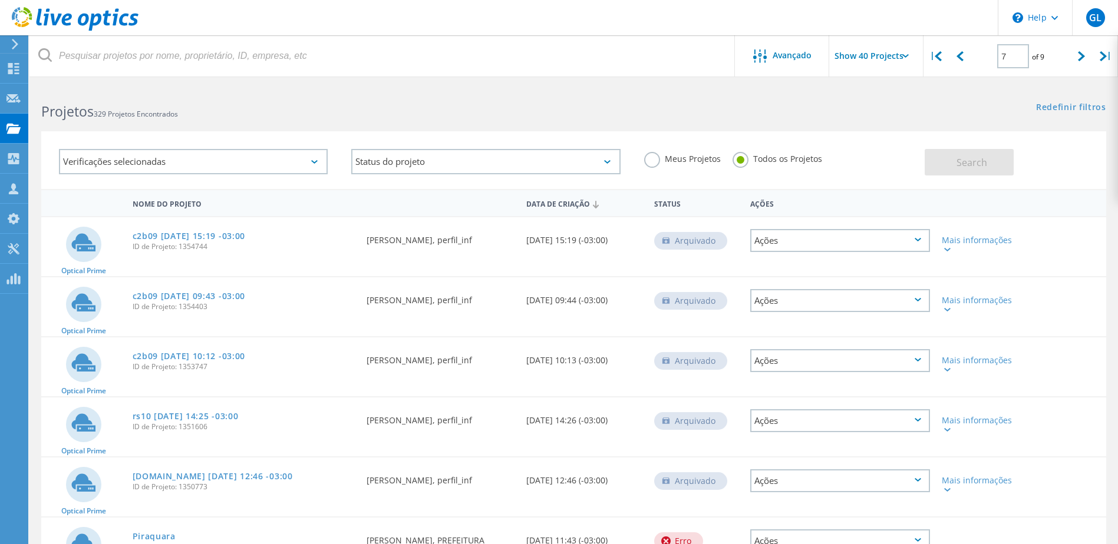
click at [814, 78] on div at bounding box center [559, 79] width 1118 height 3
click at [1011, 90] on div "Redefinir filtros Mostrar filtros" at bounding box center [845, 96] width 544 height 22
click at [963, 51] on icon at bounding box center [959, 56] width 7 height 10
type input "6"
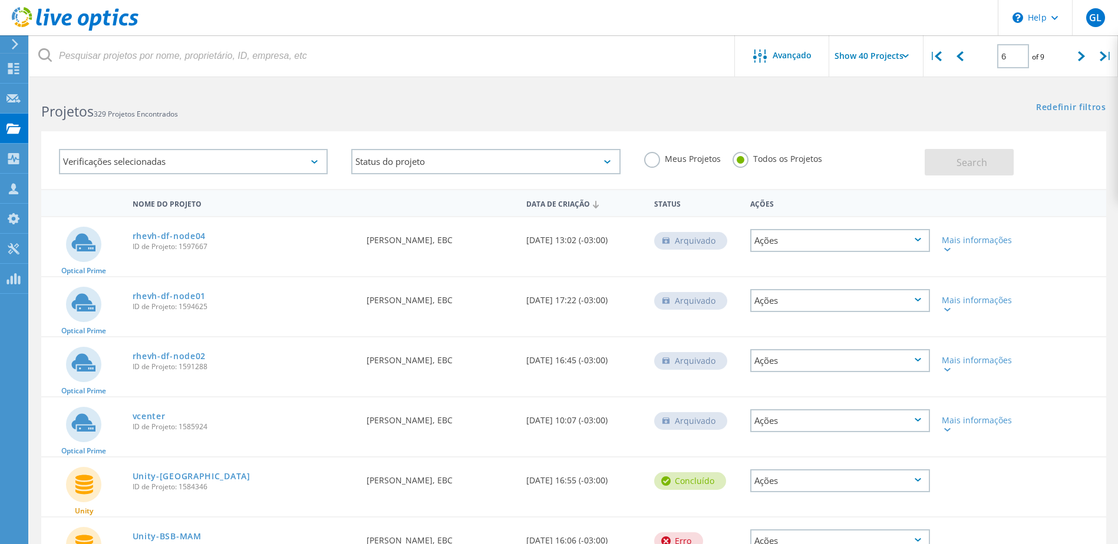
click at [969, 99] on div "Redefinir filtros Mostrar filtros" at bounding box center [845, 96] width 544 height 22
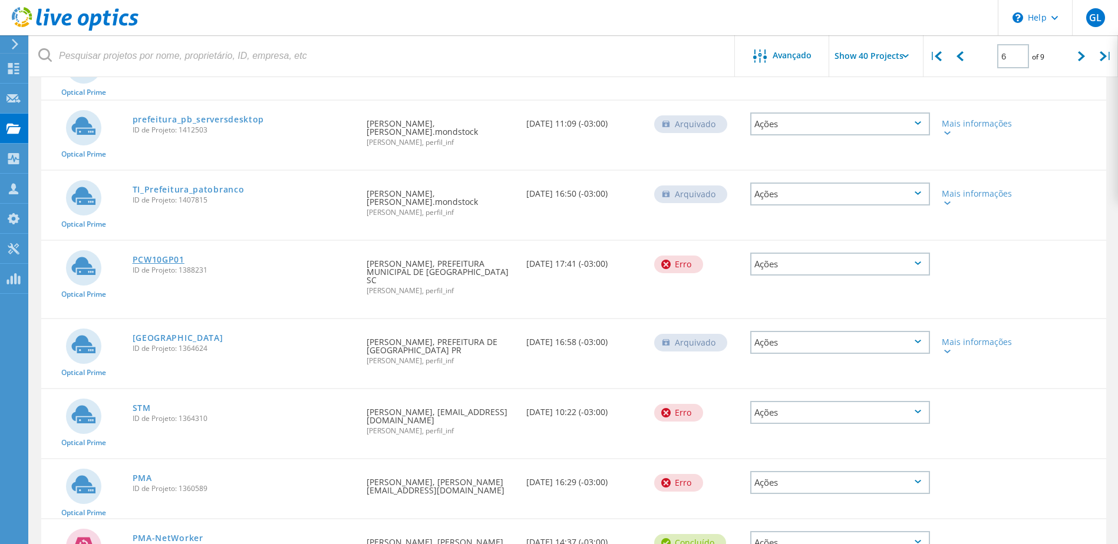
click at [171, 256] on link "PCW10GP01" at bounding box center [159, 260] width 52 height 8
